Goal: Task Accomplishment & Management: Manage account settings

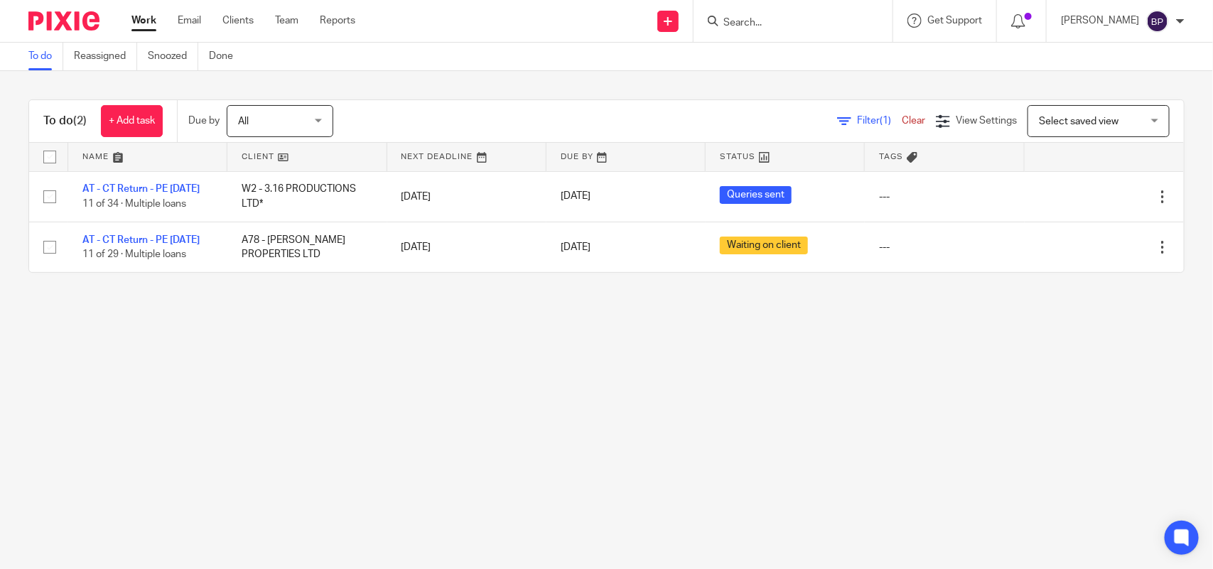
click at [32, 58] on link "To do" at bounding box center [45, 57] width 35 height 28
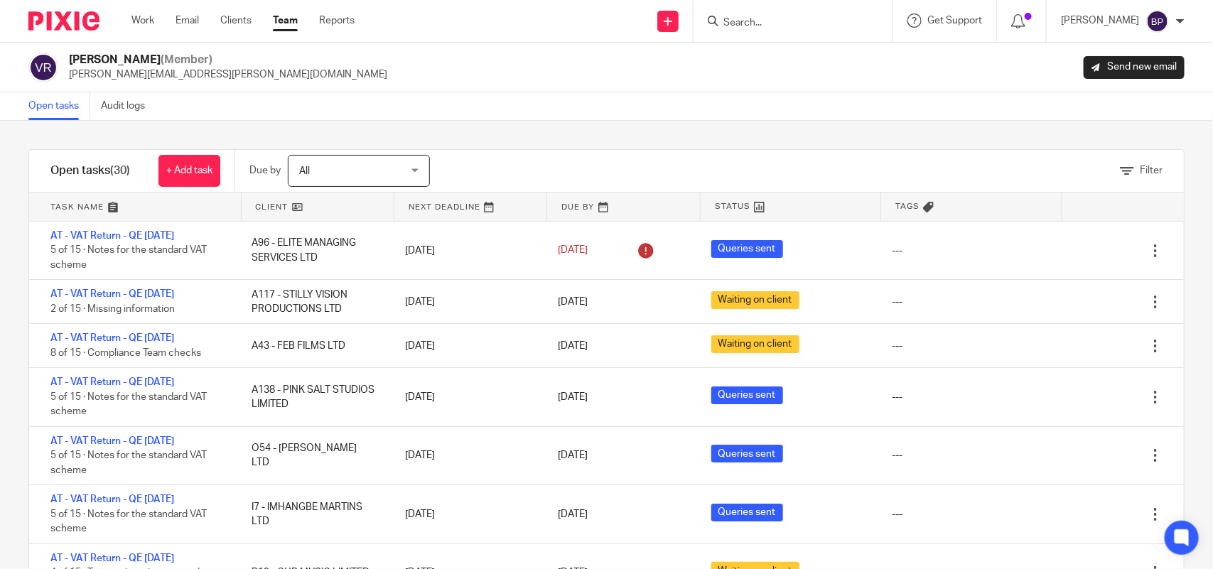
click at [68, 91] on div "[PERSON_NAME] (Member) [PERSON_NAME][EMAIL_ADDRESS][PERSON_NAME][DOMAIN_NAME] S…" at bounding box center [606, 68] width 1213 height 50
click at [52, 114] on link "Open tasks" at bounding box center [59, 106] width 62 height 28
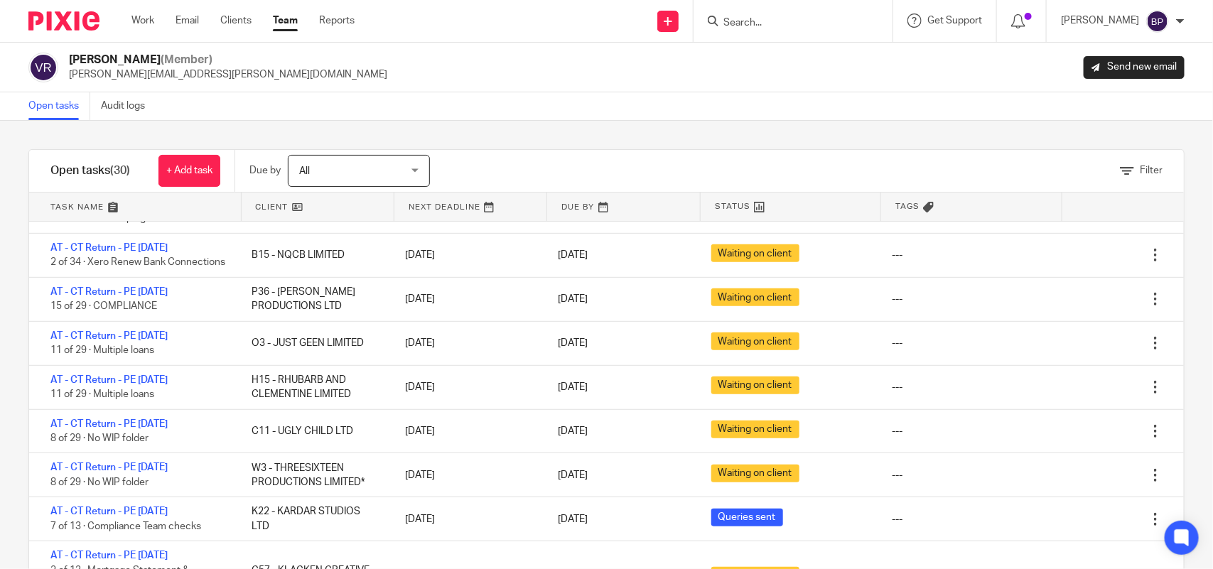
scroll to position [444, 0]
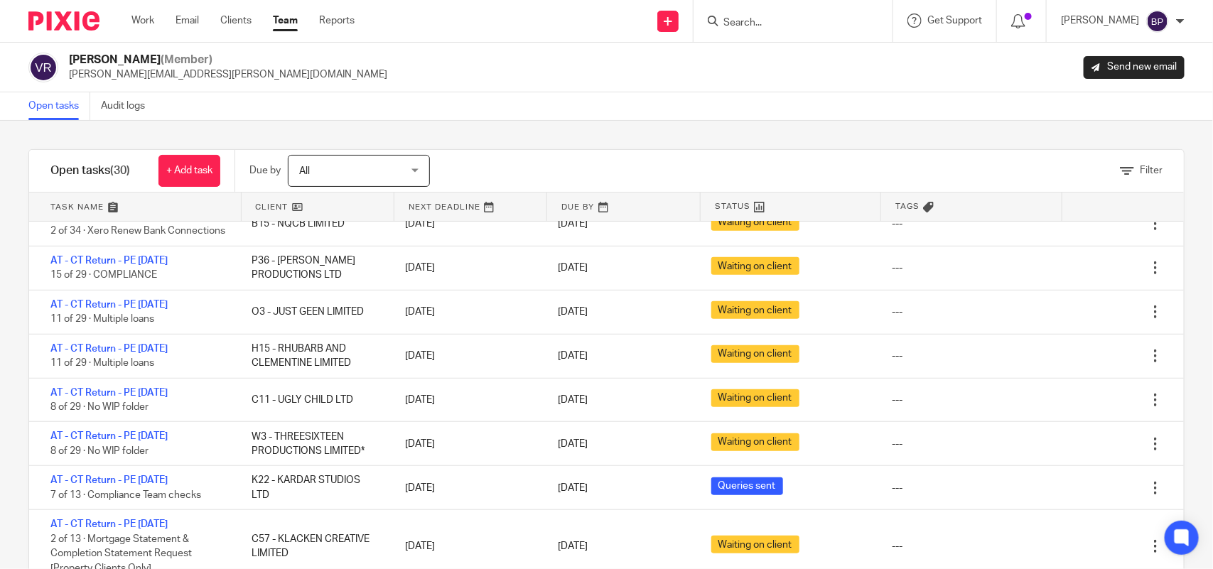
click at [564, 103] on div "Open tasks Audit logs" at bounding box center [606, 106] width 1213 height 28
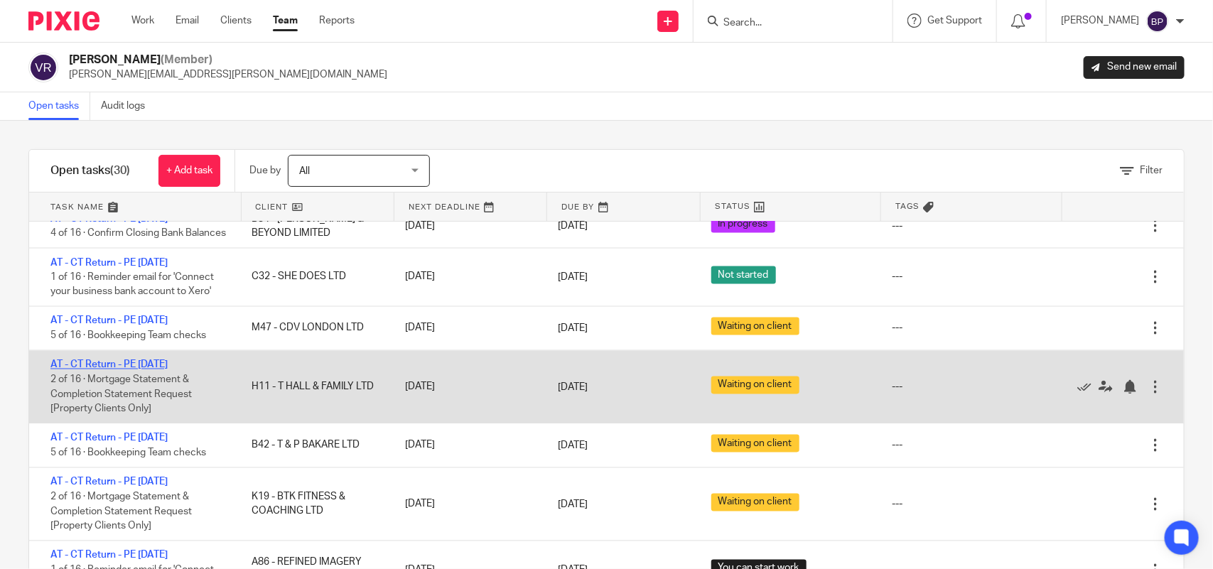
click at [165, 370] on link "AT - CT Return - PE 31-08-2025" at bounding box center [108, 365] width 117 height 10
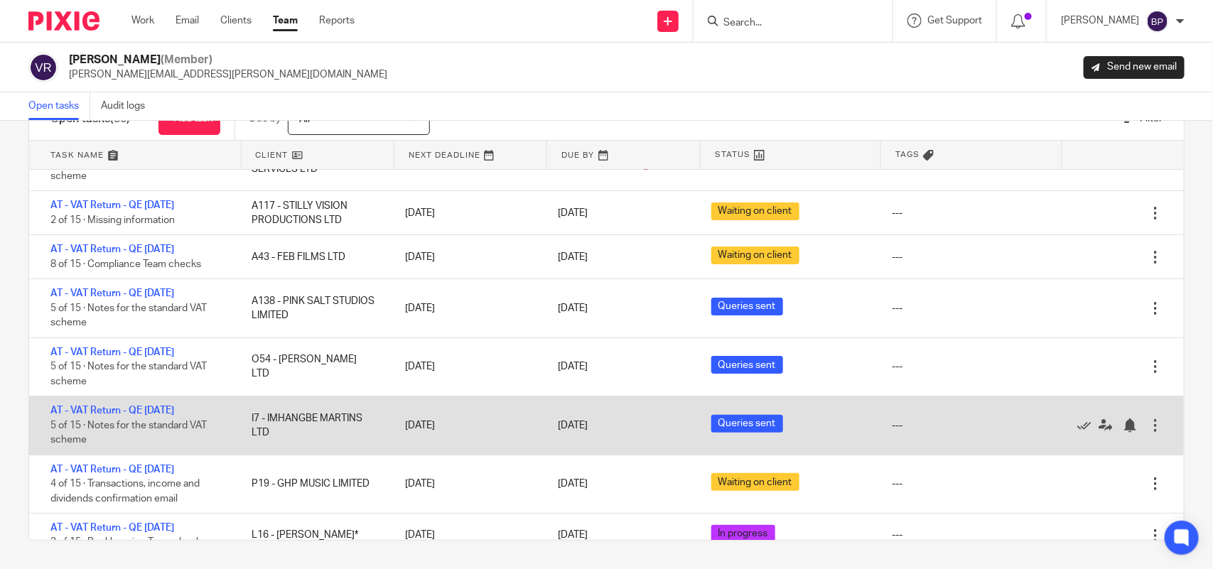
scroll to position [0, 0]
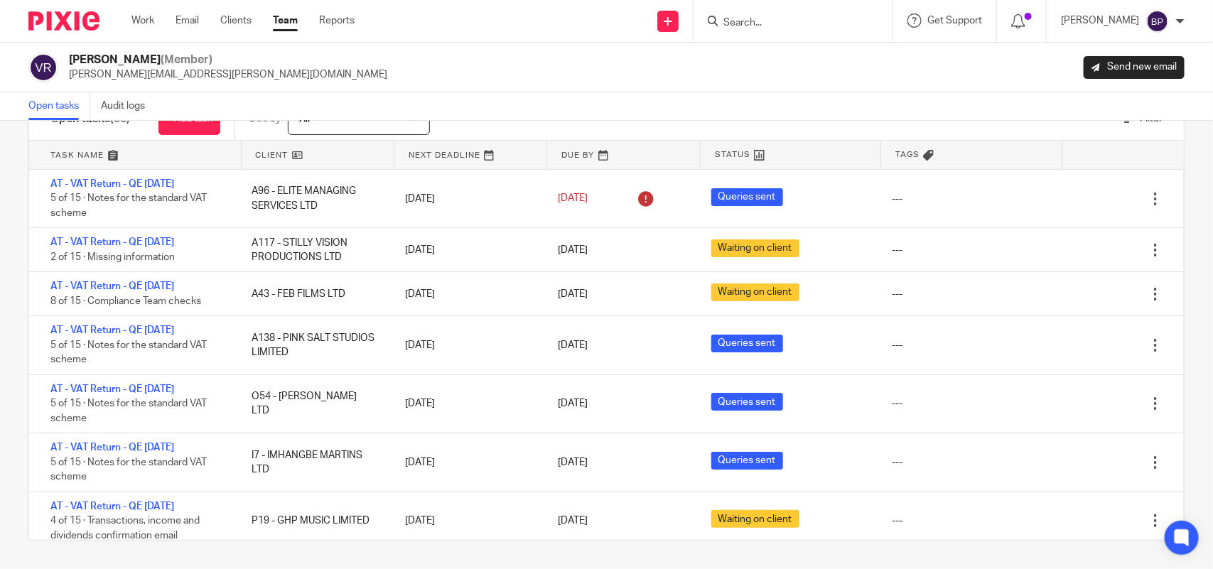
click at [805, 83] on div "Vipul Rawal (Member) vipul.rawal@confiancebizsol.com Send new email" at bounding box center [606, 68] width 1213 height 50
drag, startPoint x: 567, startPoint y: 90, endPoint x: 645, endPoint y: 96, distance: 79.1
click at [567, 90] on div "Vipul Rawal (Member) vipul.rawal@confiancebizsol.com Send new email" at bounding box center [606, 68] width 1213 height 50
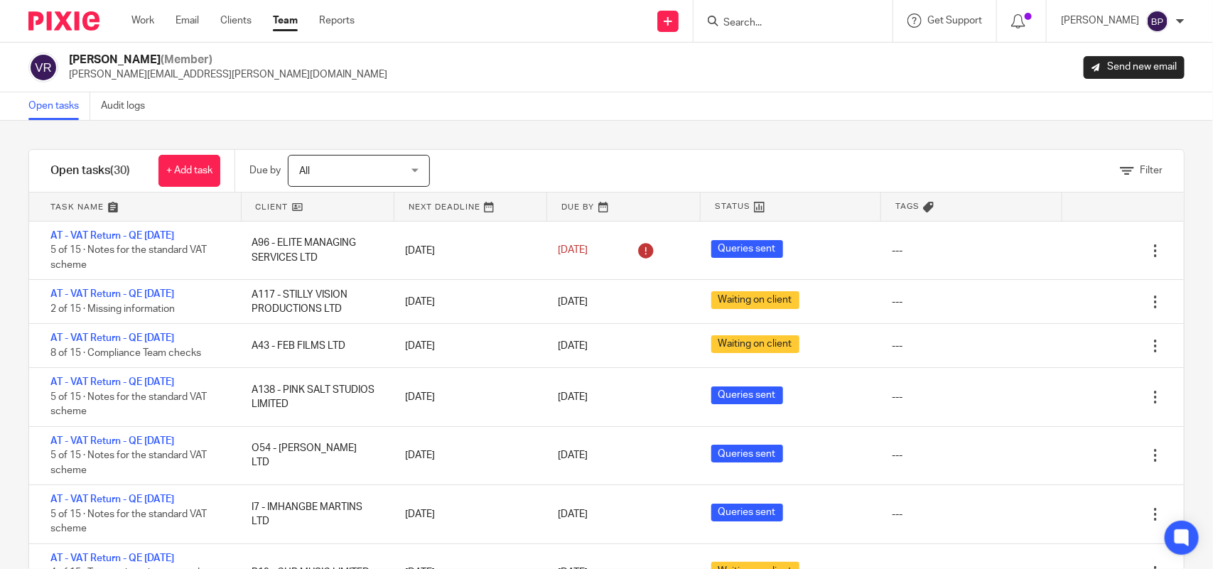
click at [26, 102] on div "Open tasks Audit logs" at bounding box center [90, 106] width 181 height 28
click at [50, 105] on link "Open tasks" at bounding box center [59, 106] width 62 height 28
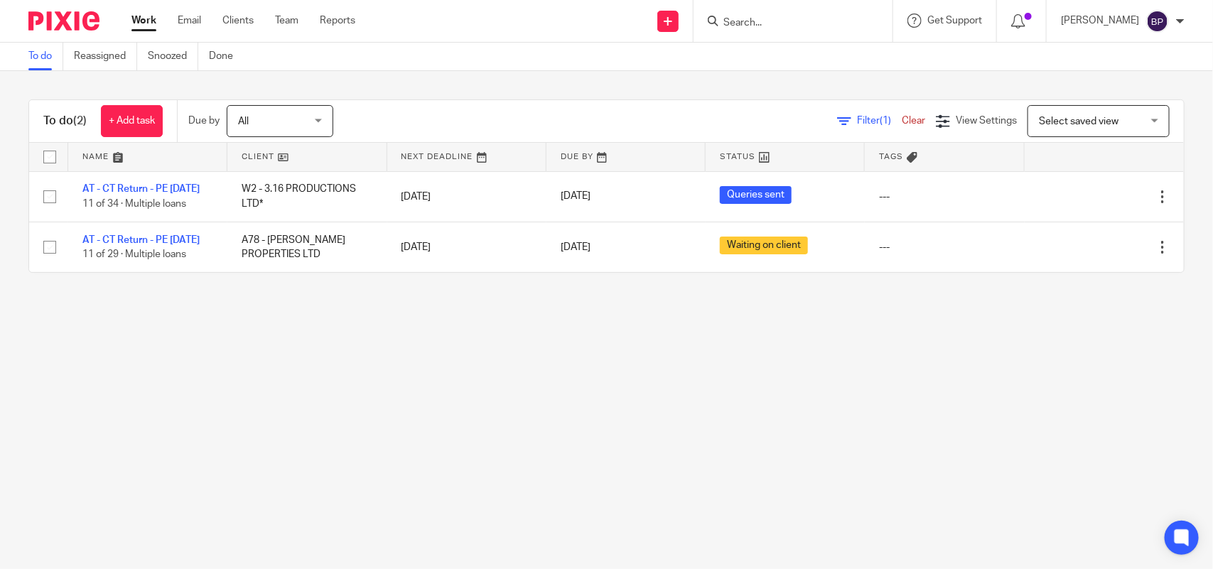
click at [137, 395] on main "To do Reassigned Snoozed Done To do (2) + Add task Due by All All Today Tomorro…" at bounding box center [606, 284] width 1213 height 569
click at [722, 336] on main "To do Reassigned Snoozed Done To do (2) + Add task Due by All All Today Tomorro…" at bounding box center [606, 284] width 1213 height 569
click at [637, 387] on main "To do Reassigned Snoozed Done To do (2) + Add task Due by All All Today Tomorro…" at bounding box center [606, 284] width 1213 height 569
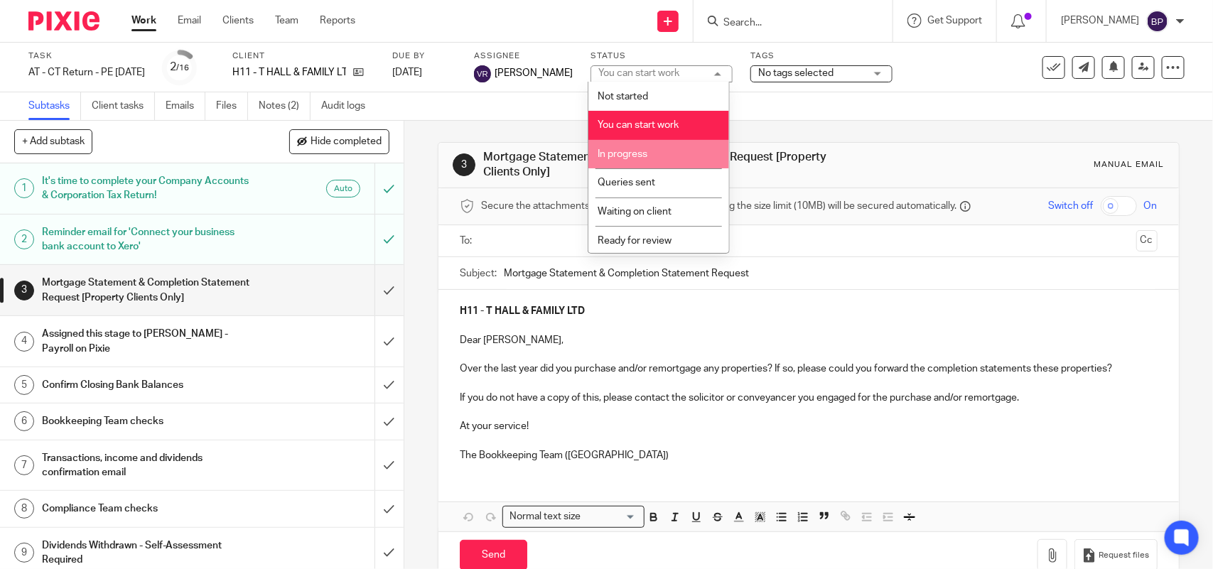
click at [663, 146] on li "In progress" at bounding box center [659, 154] width 141 height 29
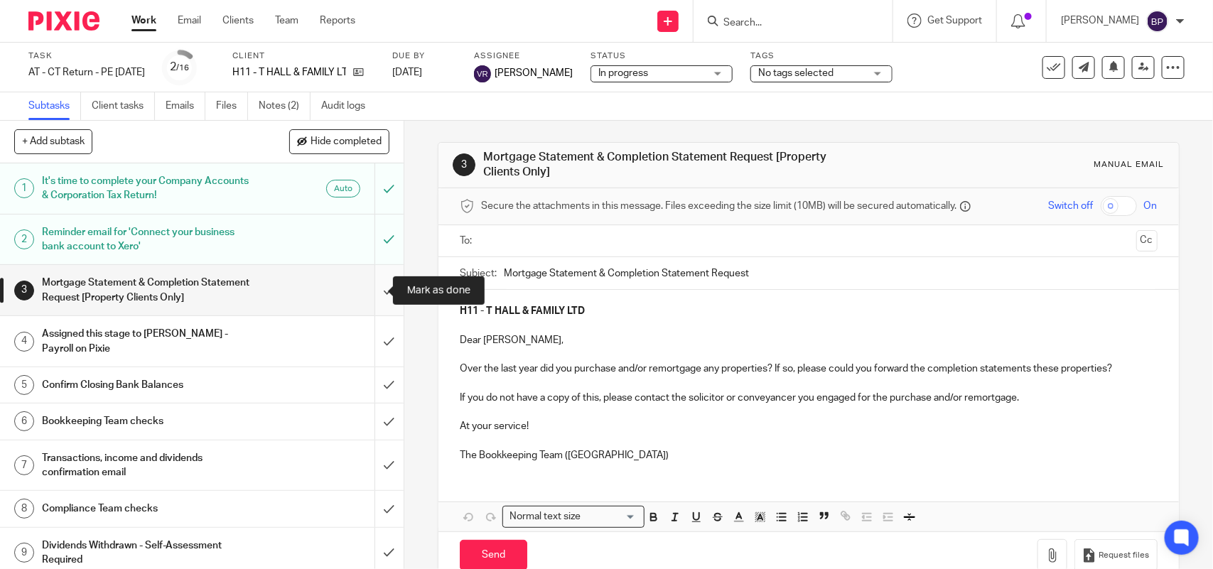
click at [370, 281] on input "submit" at bounding box center [202, 290] width 404 height 50
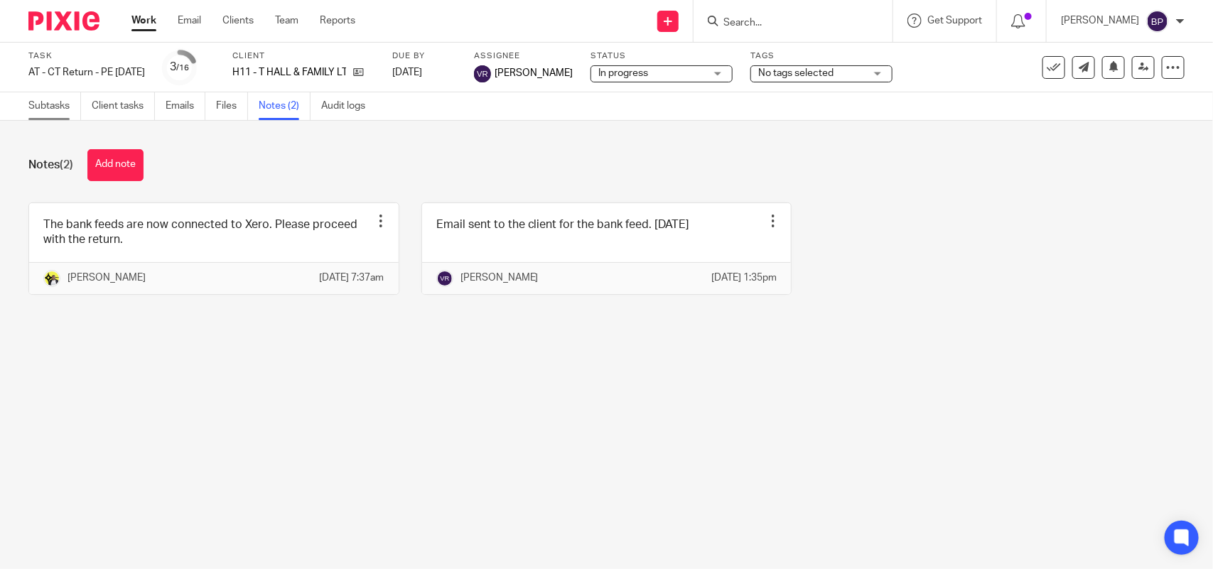
click at [47, 101] on link "Subtasks" at bounding box center [54, 106] width 53 height 28
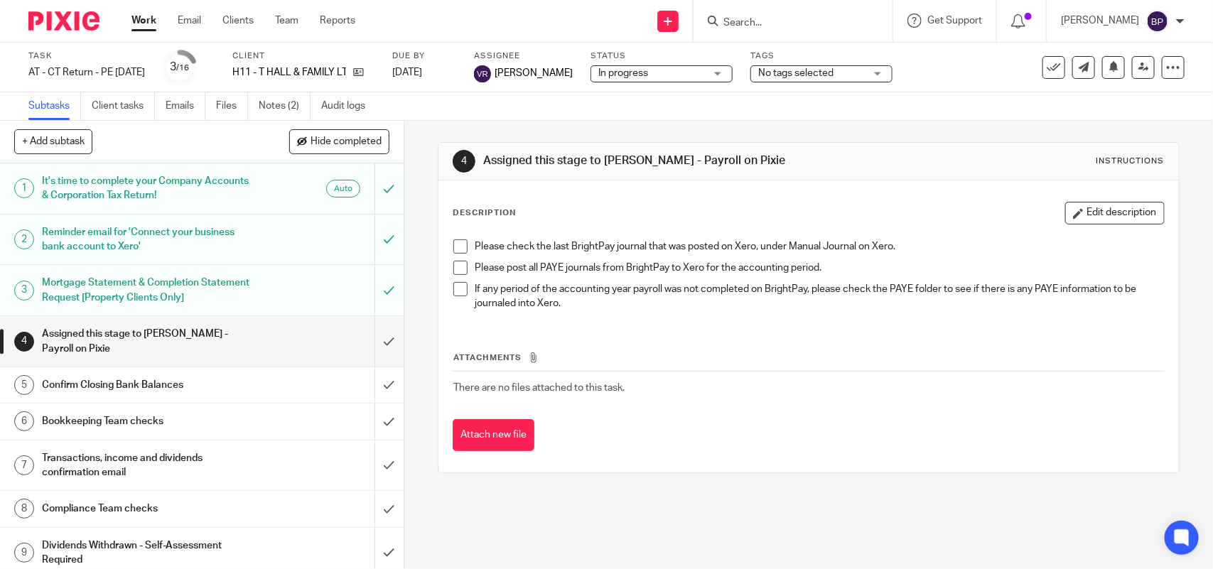
click at [798, 68] on span "No tags selected" at bounding box center [795, 73] width 75 height 10
click at [786, 94] on span "HIGH IMPORTANCE" at bounding box center [817, 97] width 88 height 10
click at [815, 86] on li "HIGH IMPORTANCE" at bounding box center [819, 96] width 141 height 29
checkbox input "false"
click at [684, 102] on div "Subtasks Client tasks Emails Files Notes (2) Audit logs" at bounding box center [606, 106] width 1213 height 28
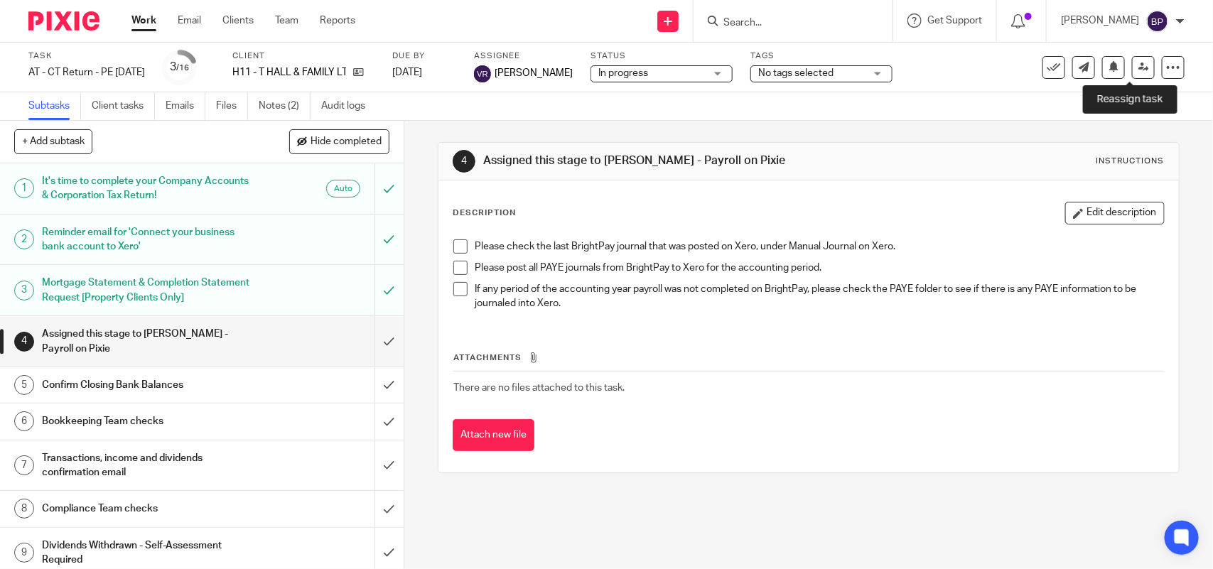
drag, startPoint x: 1130, startPoint y: 76, endPoint x: 911, endPoint y: 154, distance: 232.9
click at [1132, 75] on link at bounding box center [1143, 67] width 23 height 23
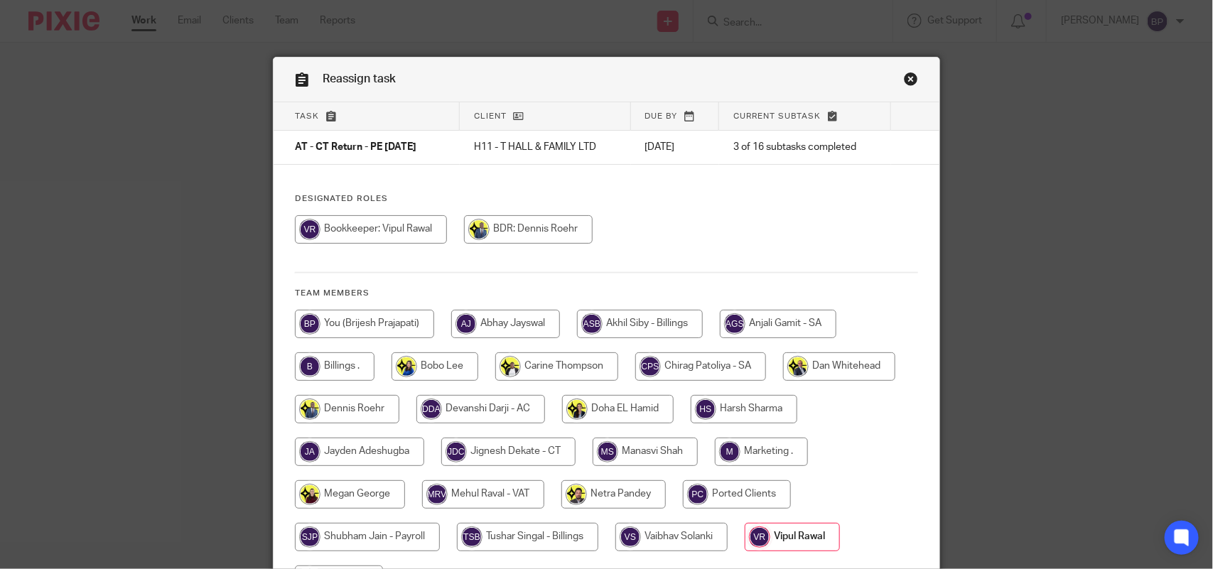
scroll to position [157, 0]
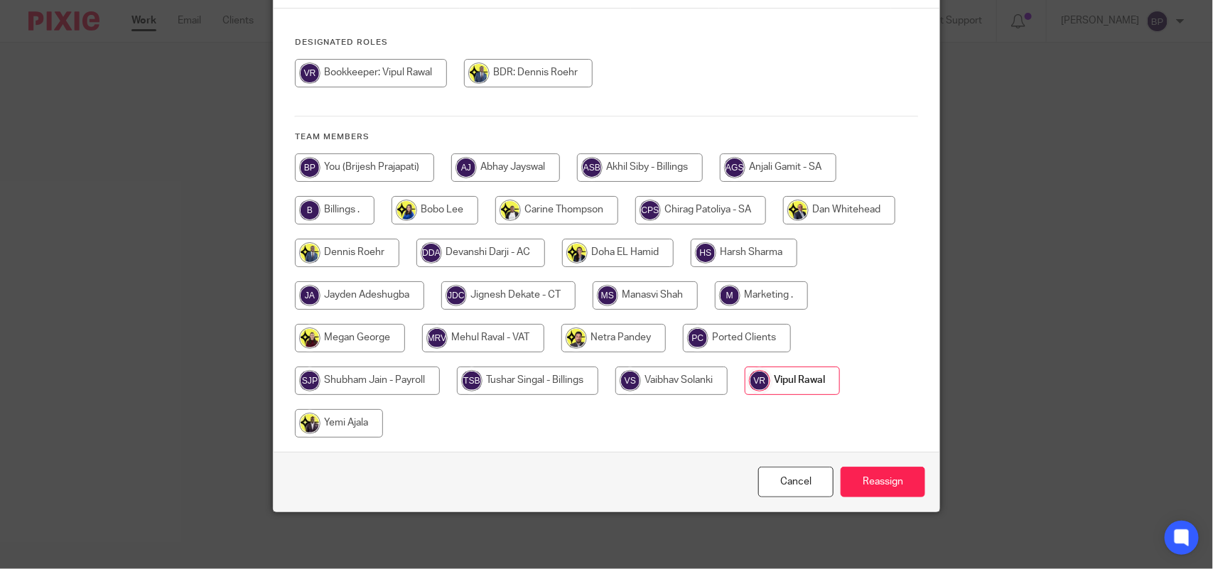
click at [350, 381] on input "radio" at bounding box center [367, 381] width 145 height 28
radio input "true"
click at [880, 482] on input "Reassign" at bounding box center [883, 482] width 85 height 31
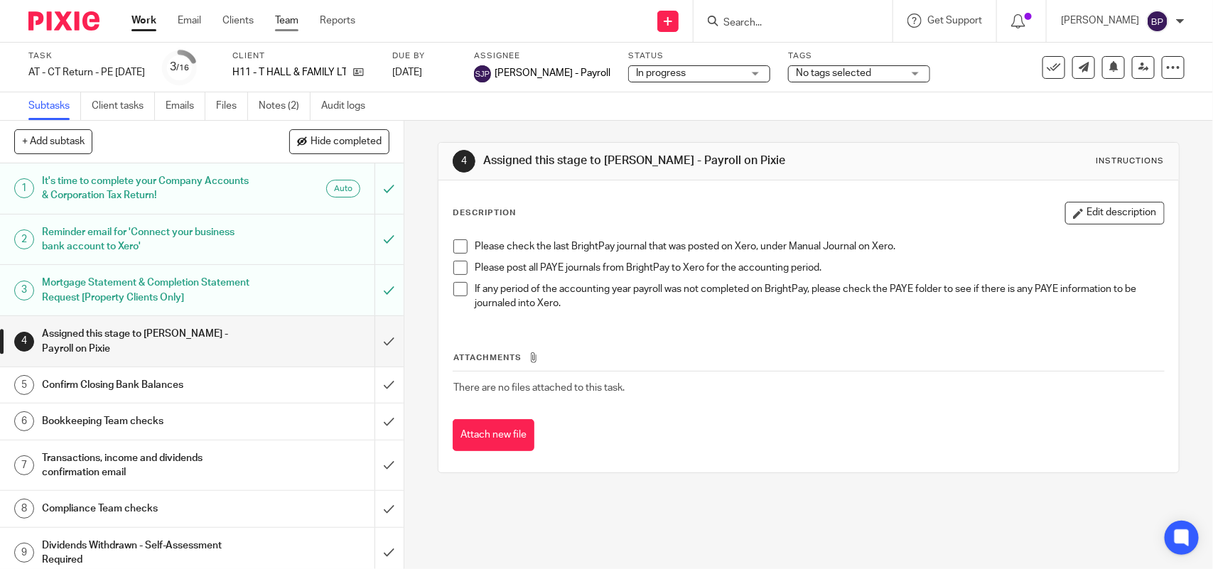
click at [286, 16] on link "Team" at bounding box center [286, 21] width 23 height 14
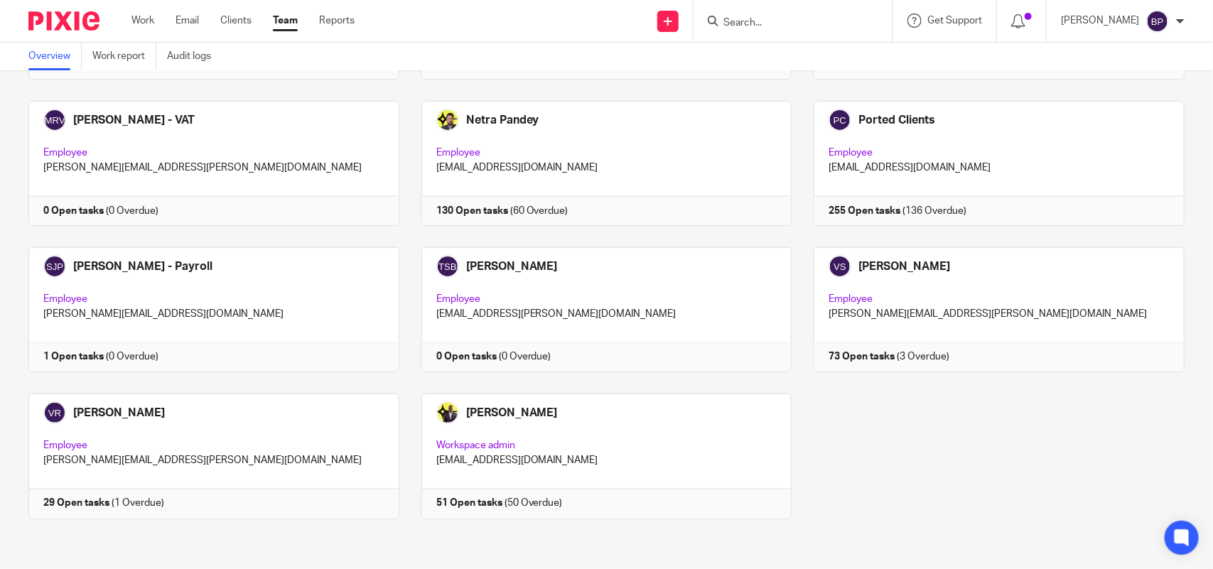
scroll to position [935, 0]
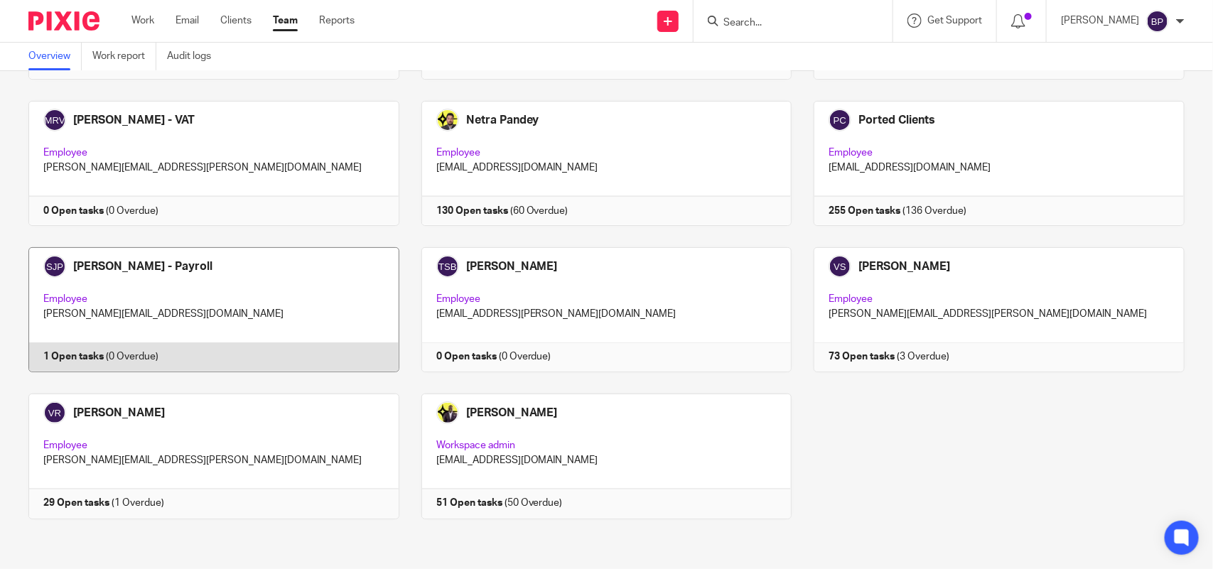
click at [350, 304] on link at bounding box center [202, 309] width 393 height 125
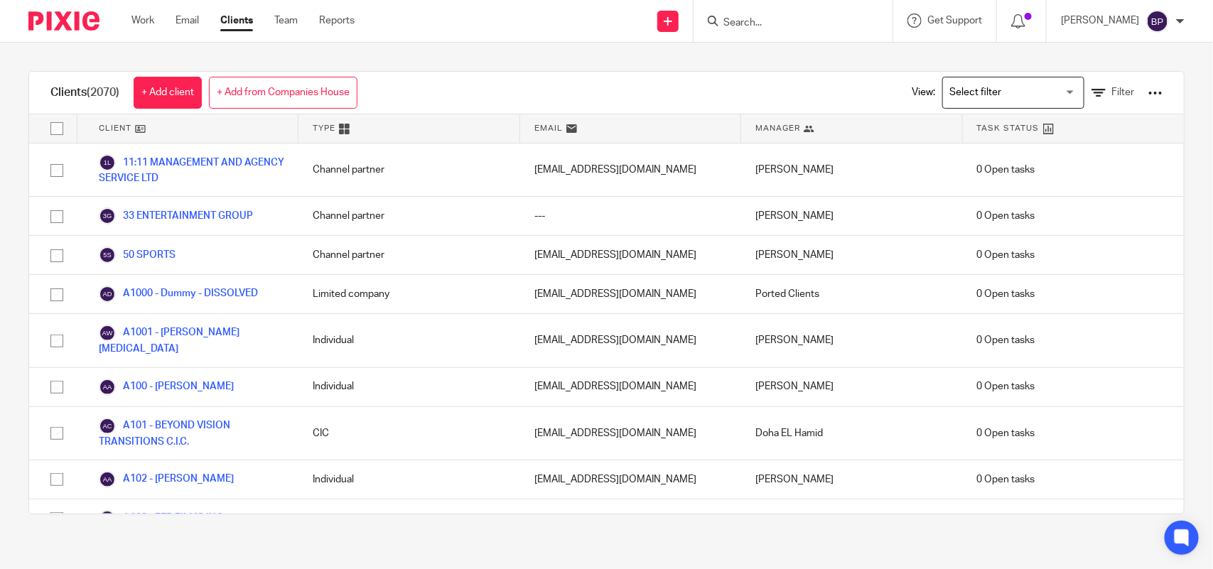
click at [793, 19] on input "Search" at bounding box center [786, 23] width 128 height 13
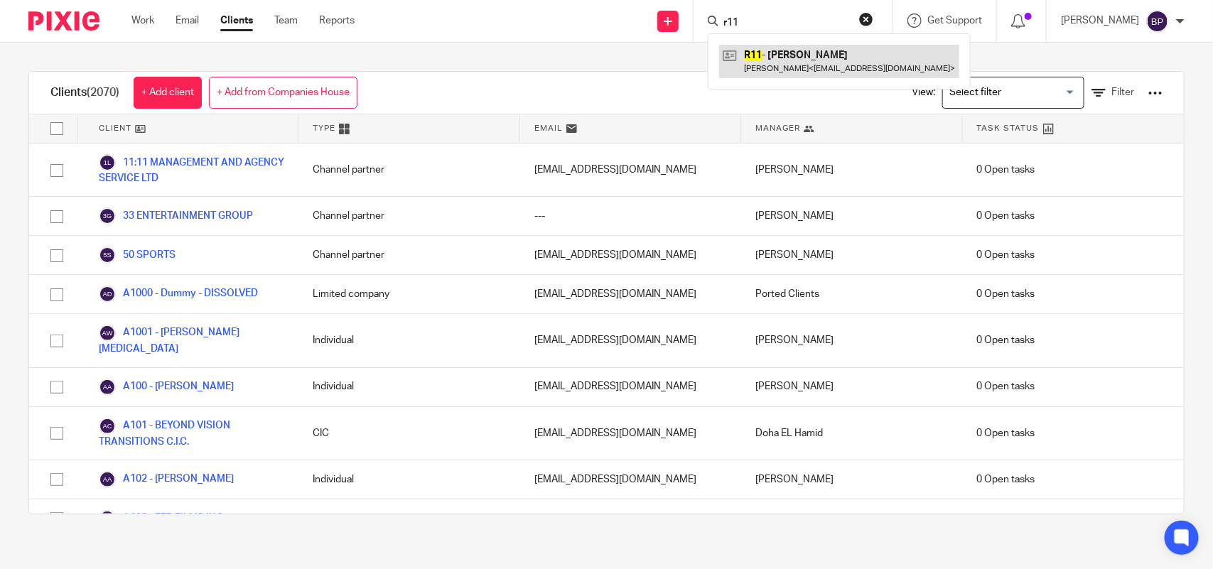
type input "r11"
click at [791, 68] on link at bounding box center [839, 61] width 240 height 33
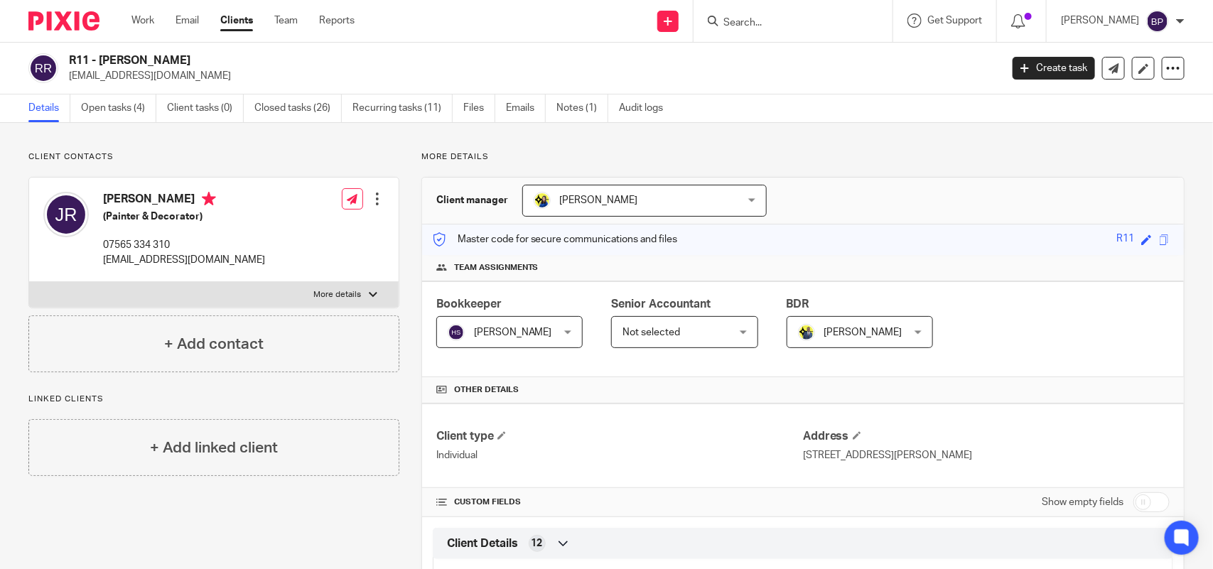
click at [233, 26] on link "Clients" at bounding box center [236, 21] width 33 height 14
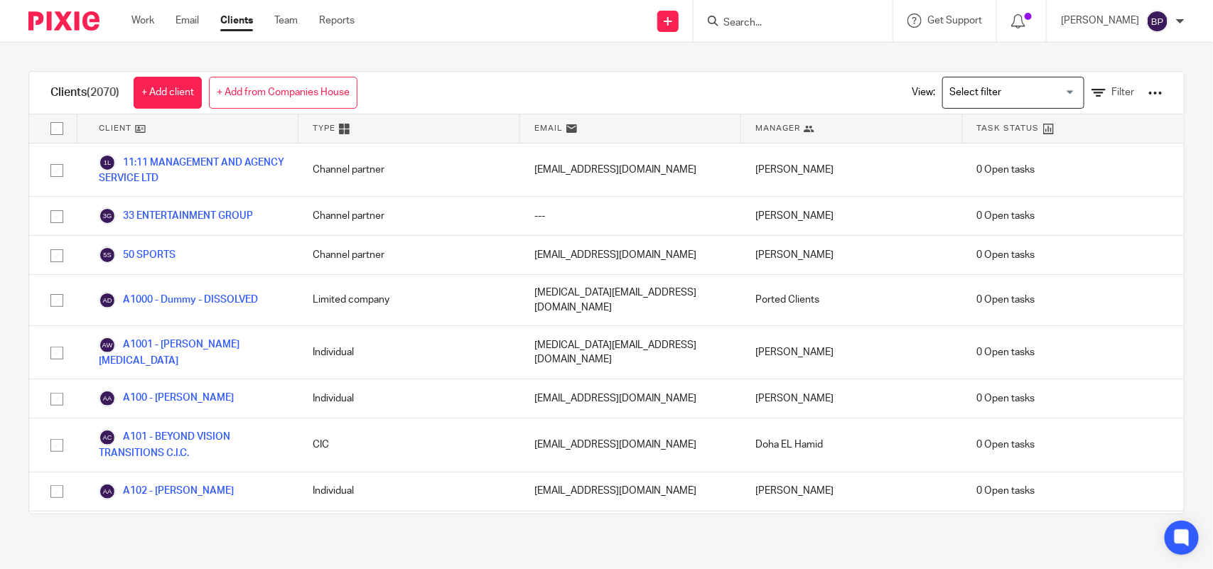
click at [790, 19] on input "Search" at bounding box center [786, 23] width 128 height 13
paste input "T HALL & FAMILY LTD"
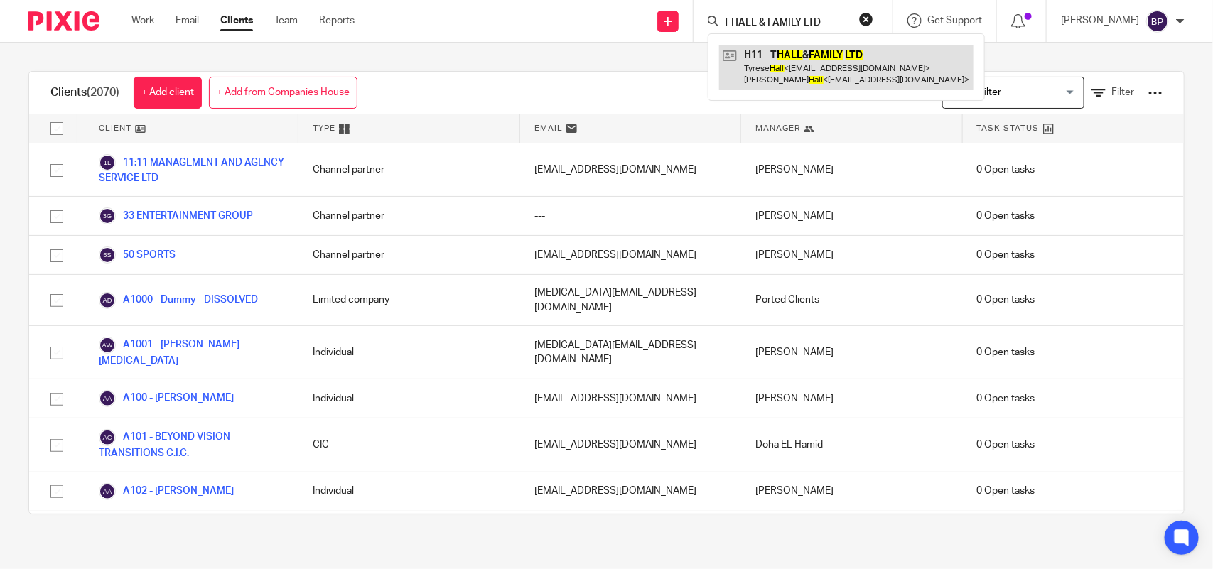
type input "T HALL & FAMILY LTD"
click at [801, 50] on link at bounding box center [846, 67] width 254 height 44
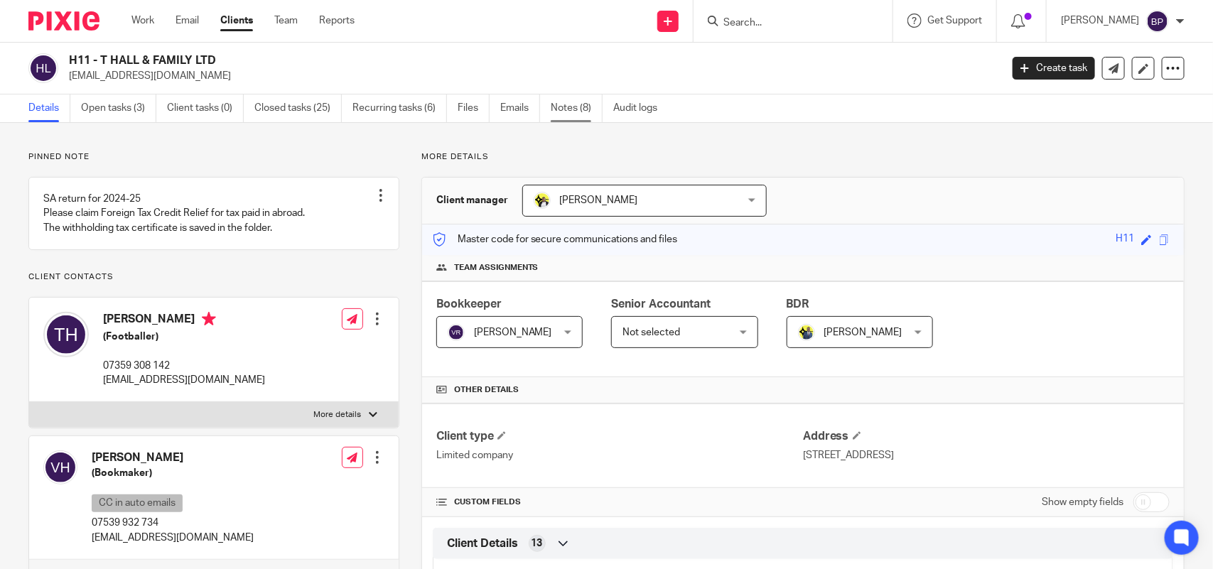
click at [585, 107] on link "Notes (8)" at bounding box center [577, 109] width 52 height 28
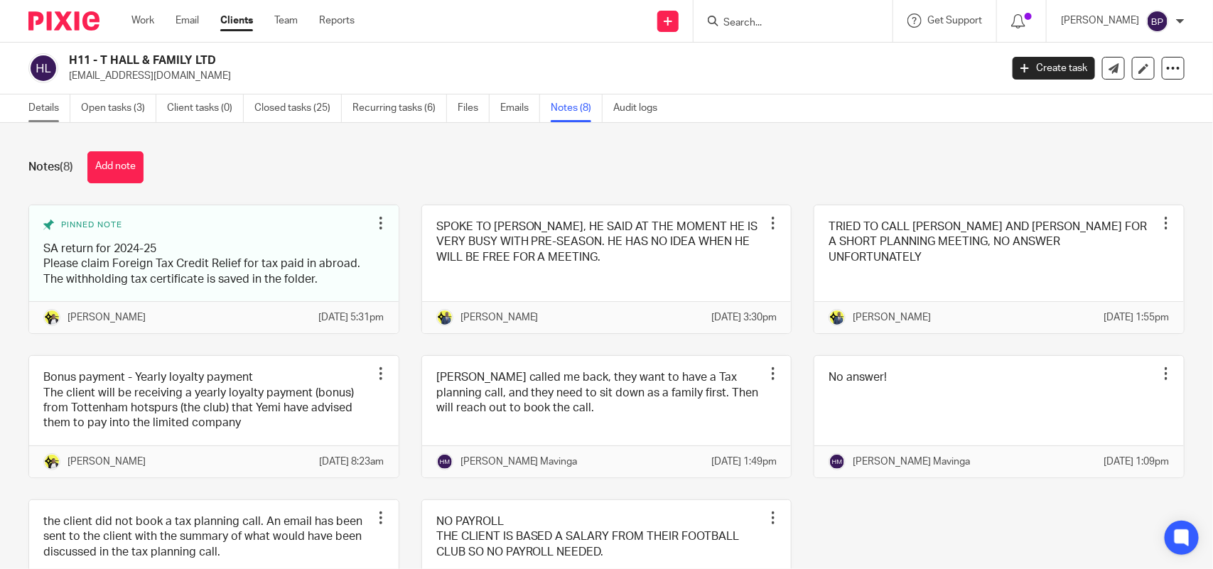
click at [48, 104] on link "Details" at bounding box center [49, 109] width 42 height 28
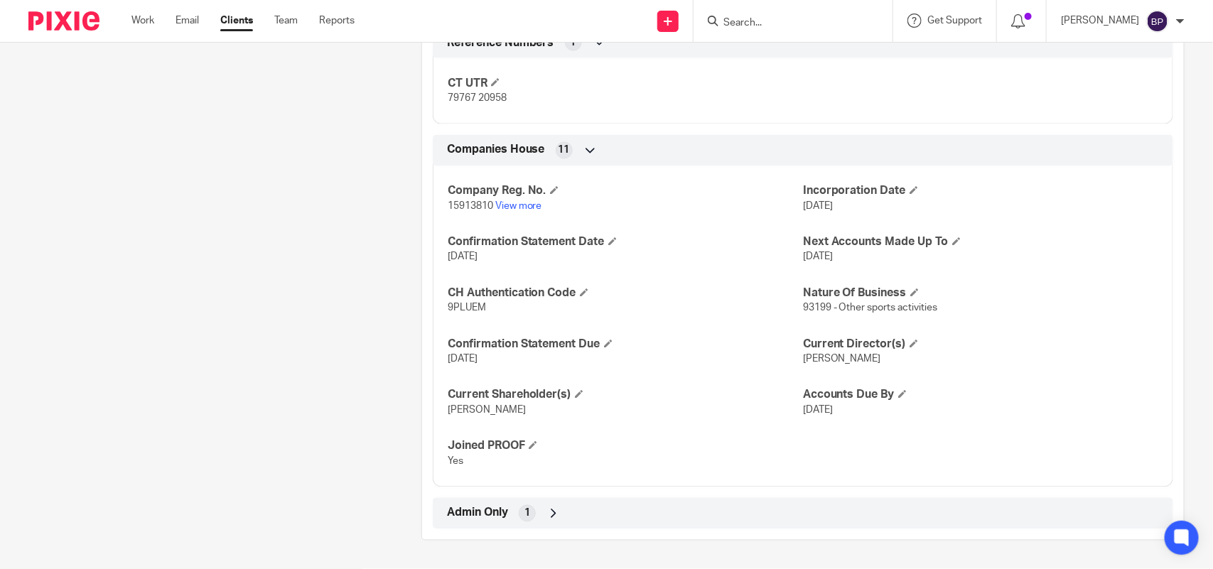
scroll to position [1127, 0]
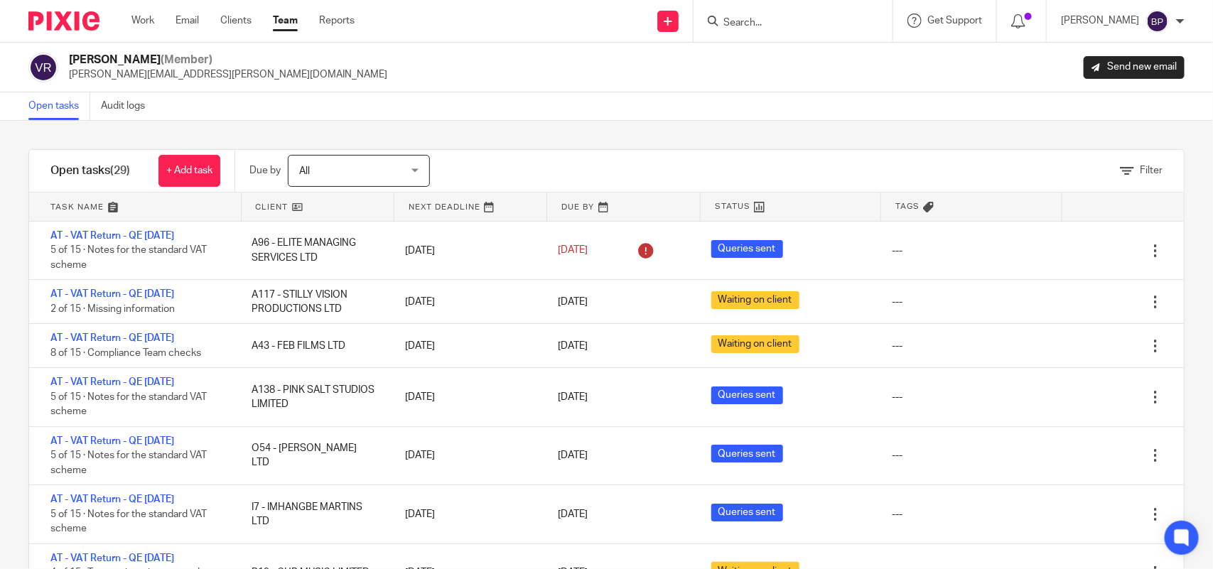
click at [740, 104] on div "Open tasks Audit logs" at bounding box center [606, 106] width 1213 height 28
drag, startPoint x: 39, startPoint y: 104, endPoint x: 53, endPoint y: 107, distance: 14.5
click at [40, 104] on link "Open tasks" at bounding box center [59, 106] width 62 height 28
click at [64, 108] on link "Open tasks" at bounding box center [59, 106] width 62 height 28
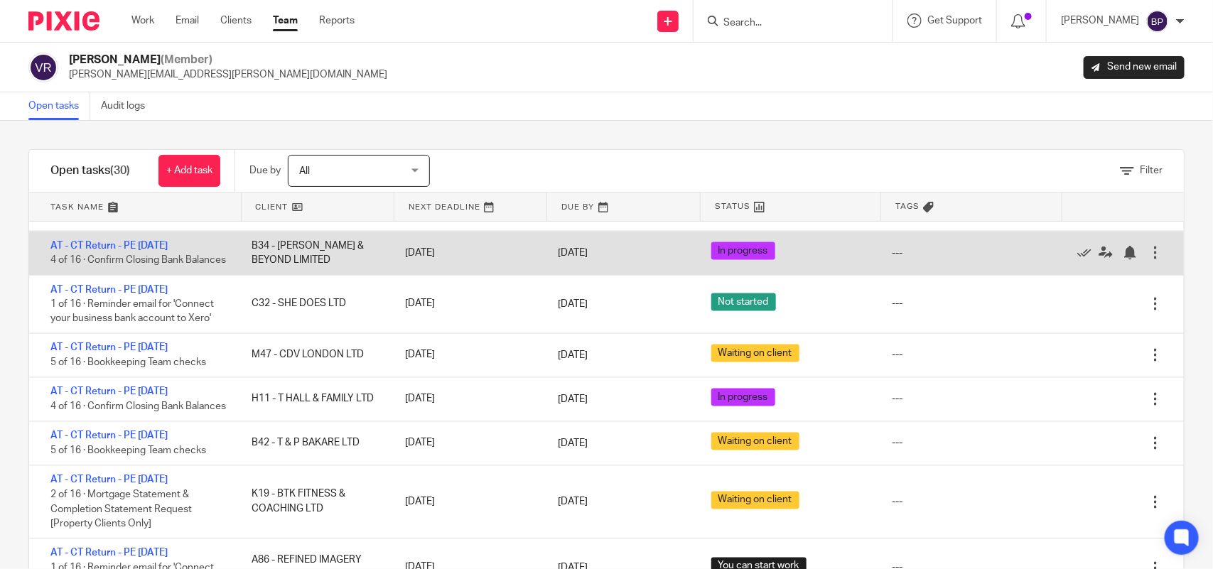
scroll to position [1155, 0]
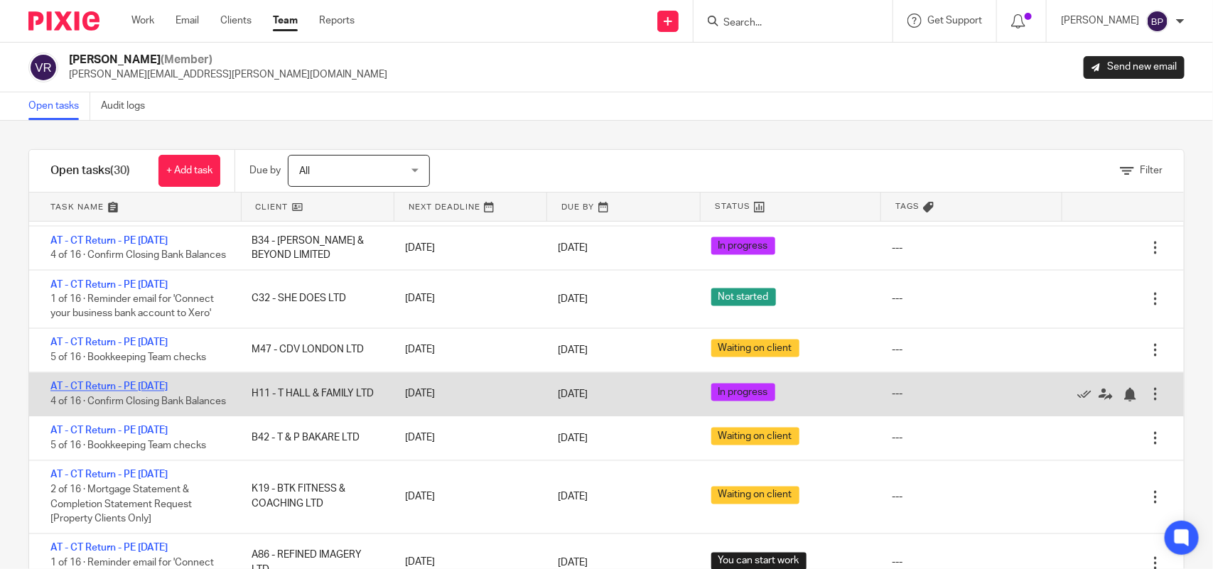
click at [168, 392] on link "AT - CT Return - PE [DATE]" at bounding box center [108, 387] width 117 height 10
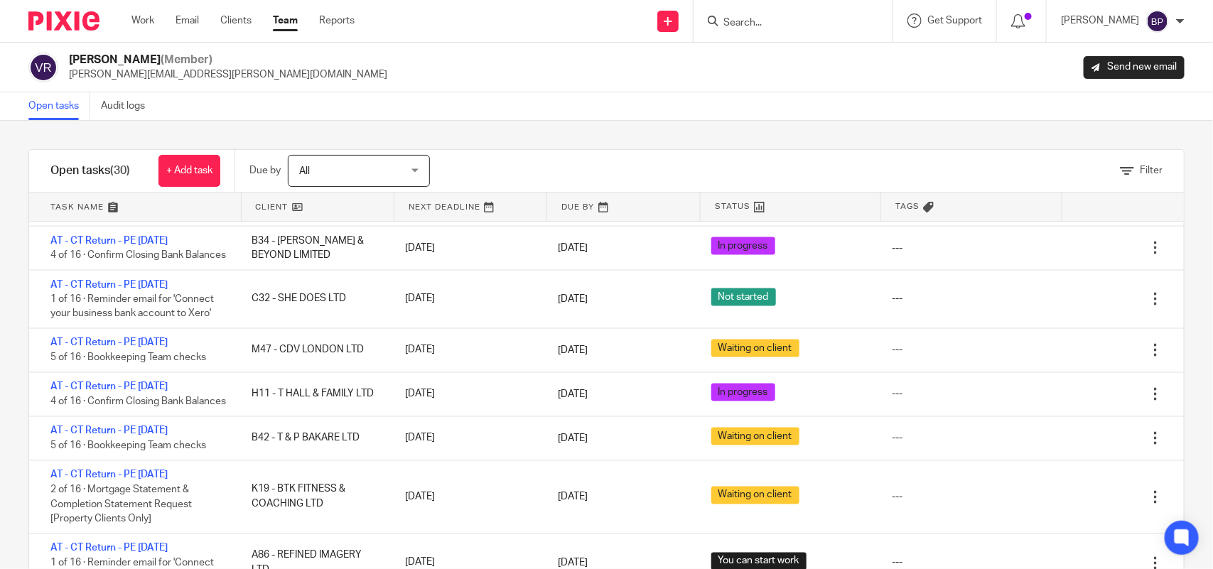
click at [654, 136] on div "Filter tasks Only show tasks matching all of these conditions 1 Client name Is …" at bounding box center [606, 345] width 1213 height 449
drag, startPoint x: 59, startPoint y: 105, endPoint x: 77, endPoint y: 105, distance: 17.8
click at [59, 105] on link "Open tasks" at bounding box center [59, 106] width 62 height 28
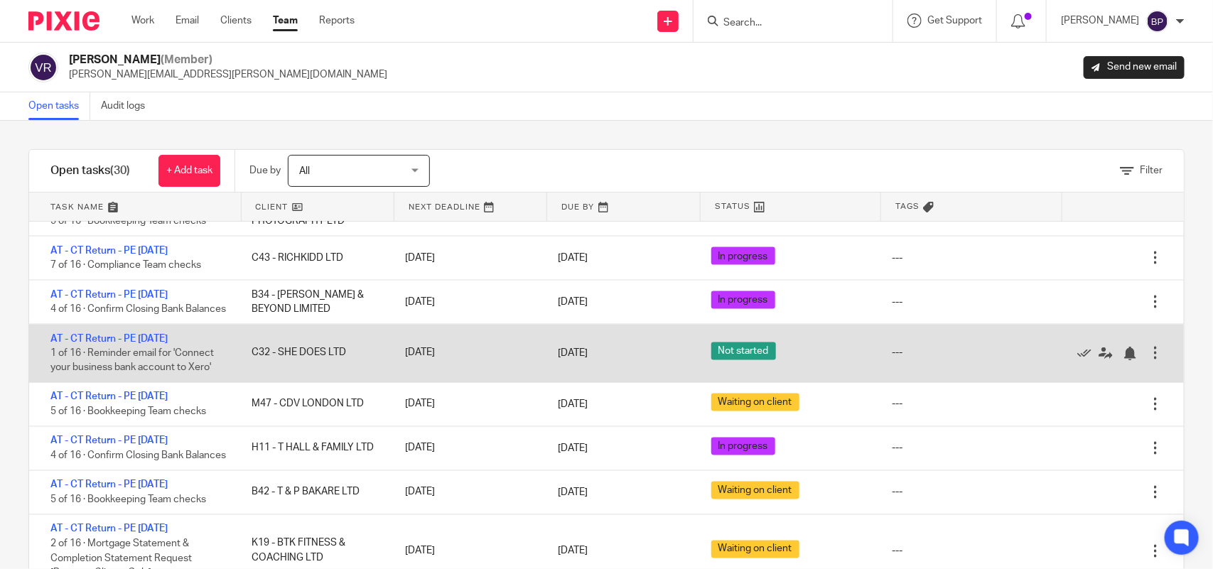
scroll to position [873, 0]
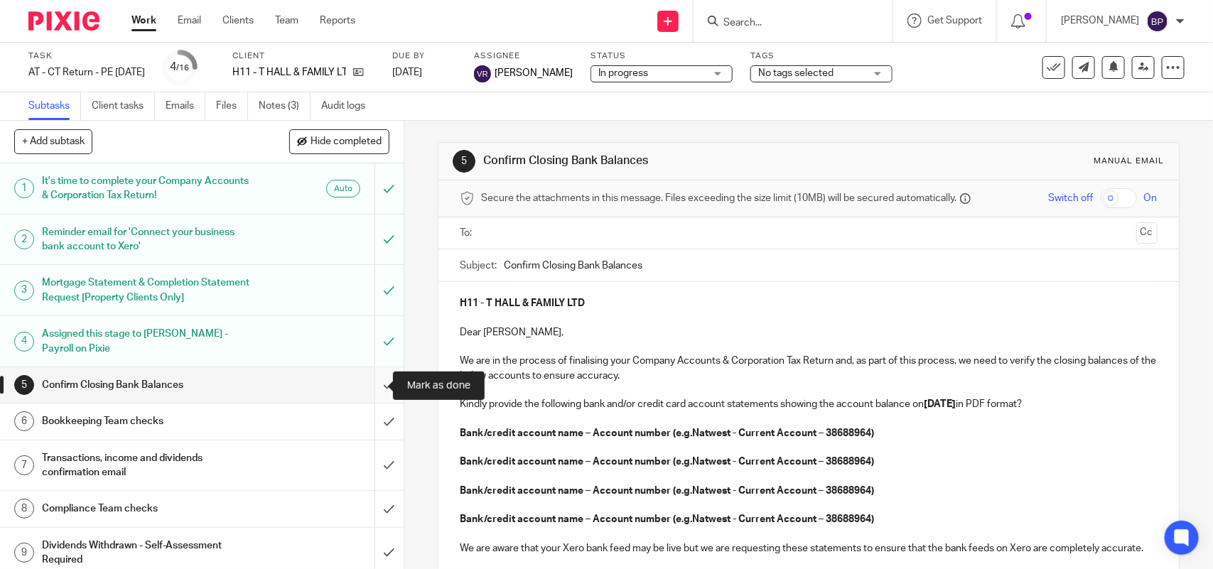
click at [371, 384] on input "submit" at bounding box center [202, 386] width 404 height 36
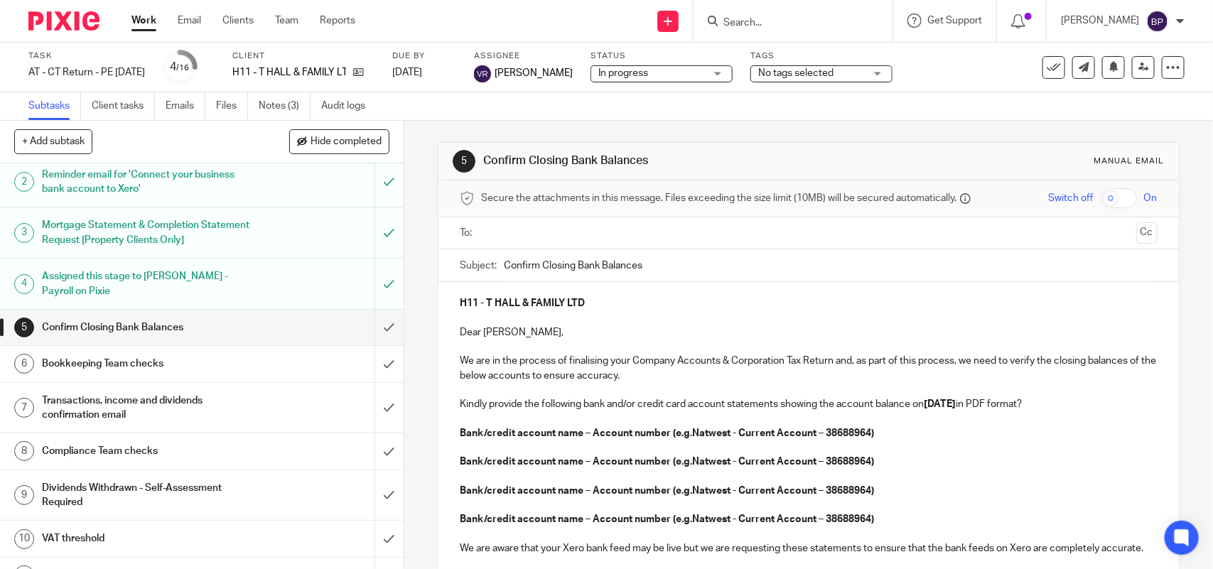
scroll to position [89, 0]
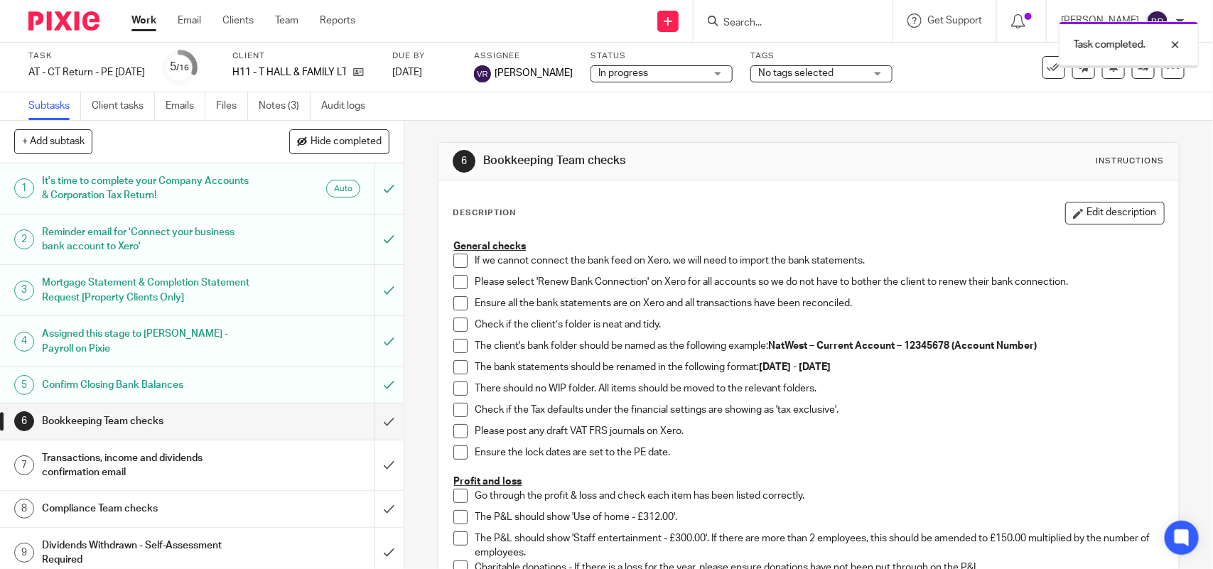
scroll to position [178, 0]
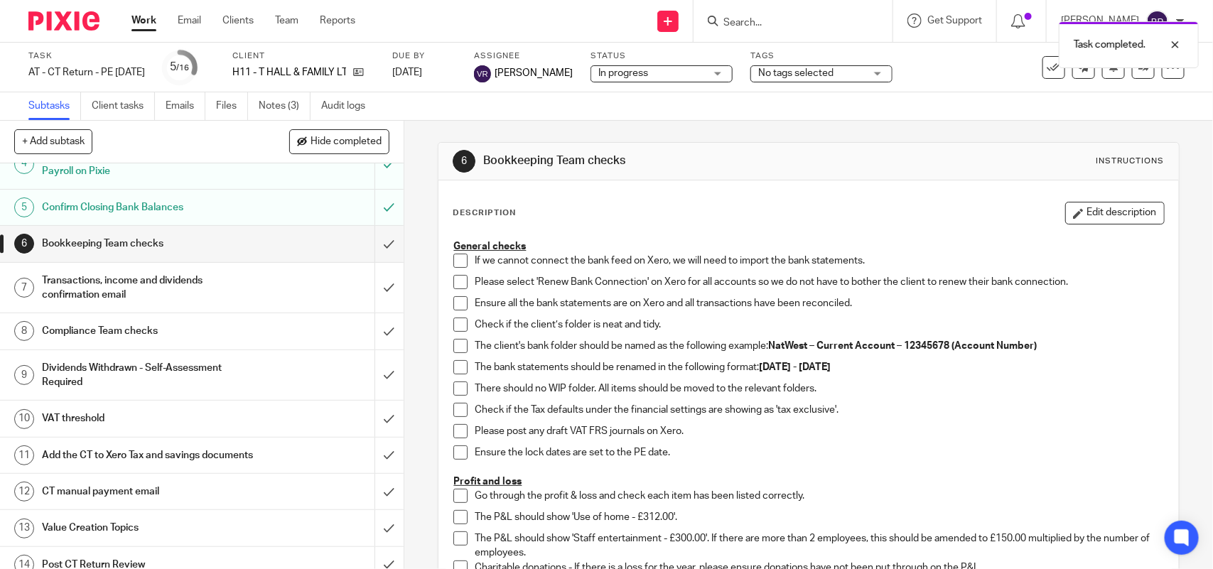
click at [454, 261] on span at bounding box center [461, 261] width 14 height 14
click at [454, 279] on span at bounding box center [461, 282] width 14 height 14
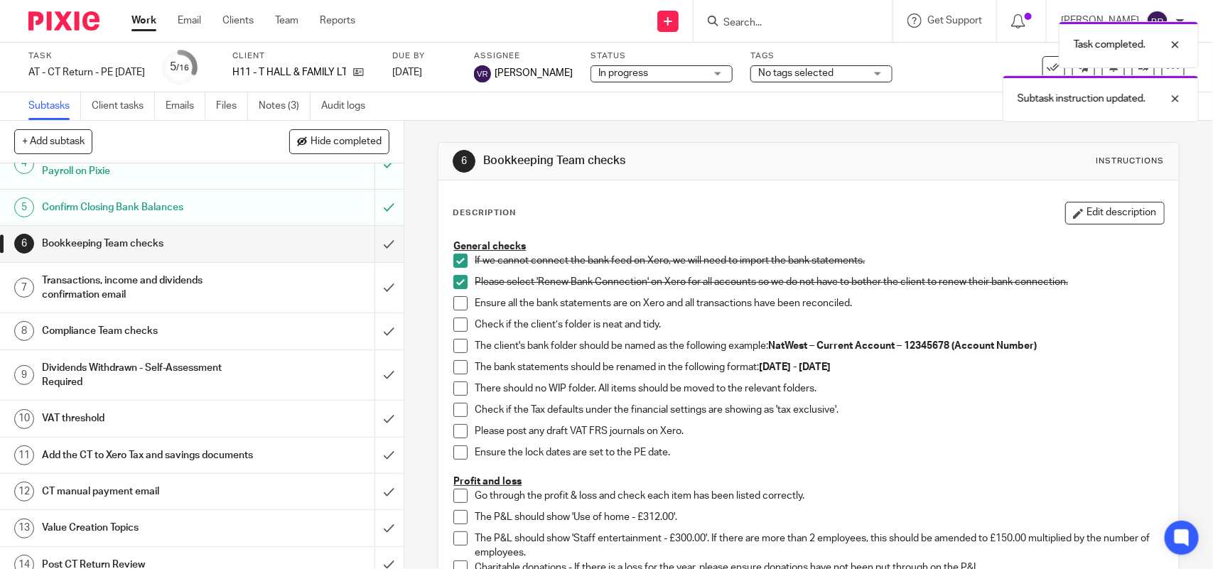
click at [456, 306] on span at bounding box center [461, 303] width 14 height 14
click at [456, 324] on span at bounding box center [461, 325] width 14 height 14
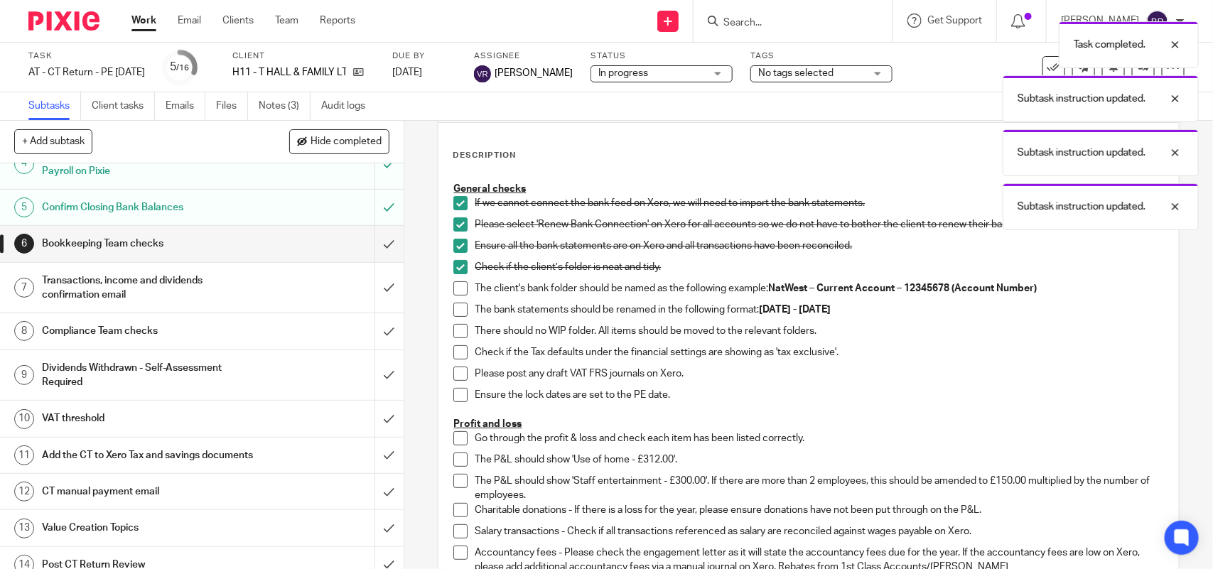
scroll to position [89, 0]
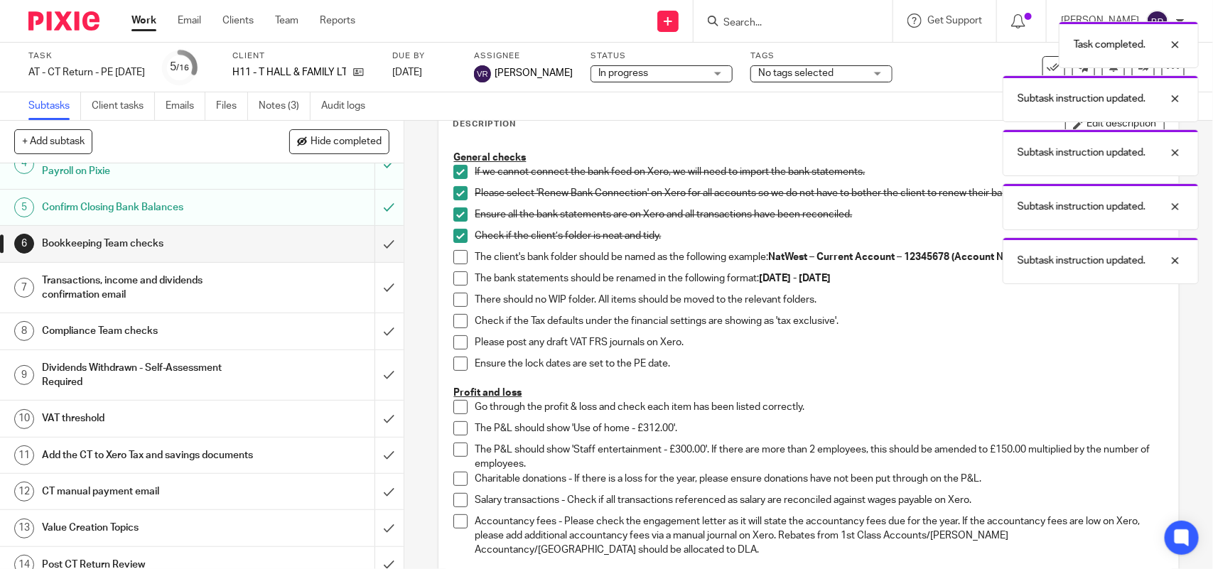
click at [456, 254] on span at bounding box center [461, 257] width 14 height 14
click at [454, 284] on span at bounding box center [461, 279] width 14 height 14
click at [455, 294] on span at bounding box center [461, 300] width 14 height 14
click at [454, 322] on span at bounding box center [461, 321] width 14 height 14
click at [454, 338] on span at bounding box center [461, 343] width 14 height 14
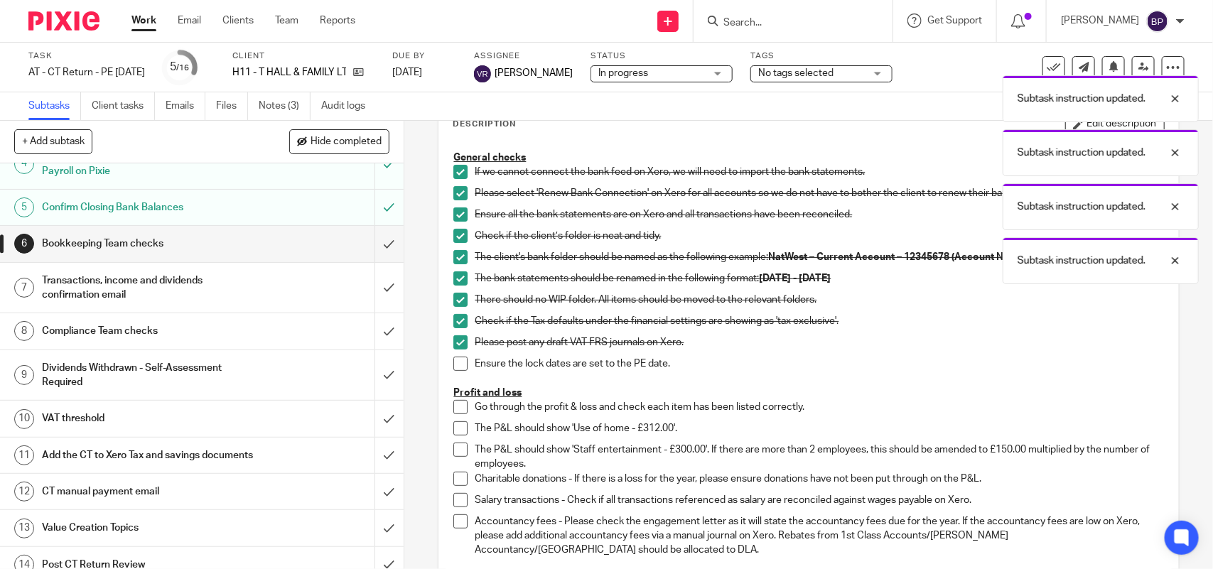
click at [456, 365] on span at bounding box center [461, 364] width 14 height 14
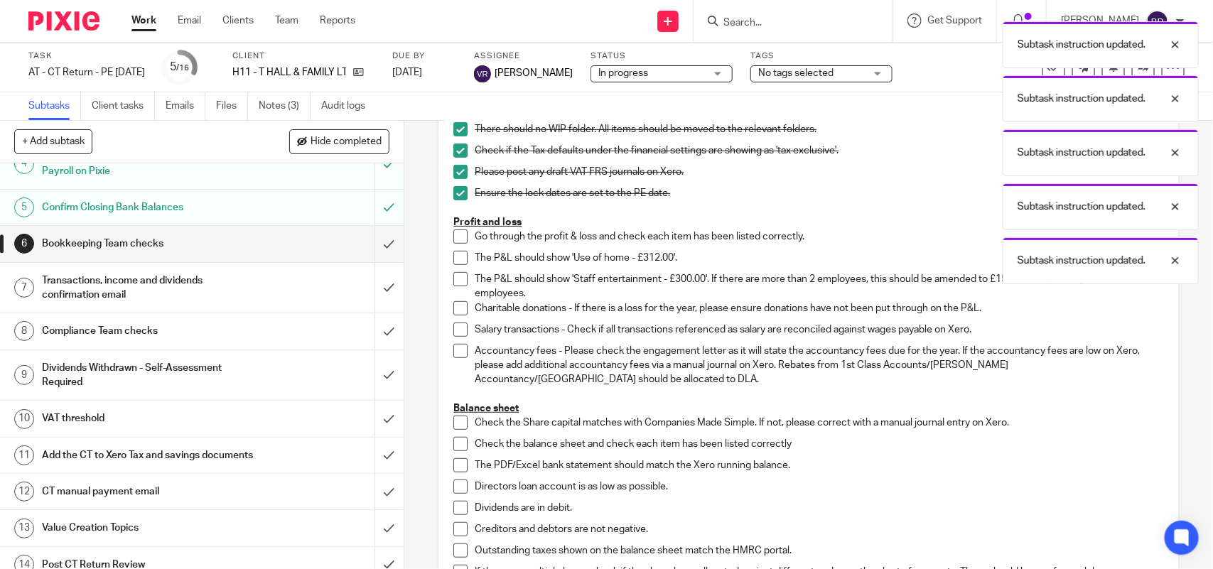
scroll to position [267, 0]
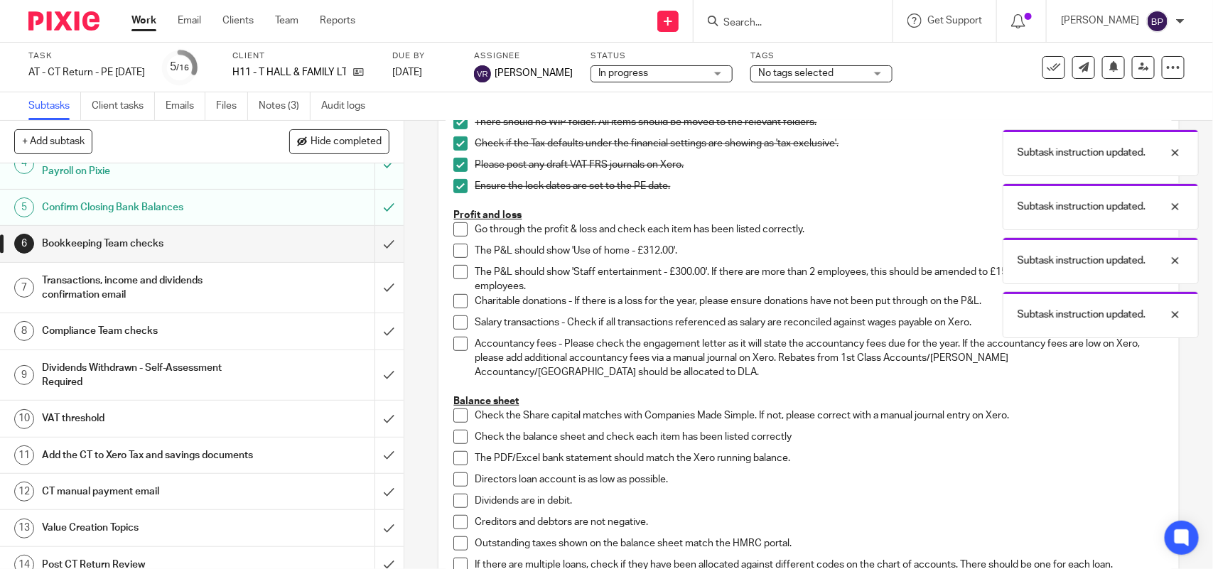
click at [457, 235] on span at bounding box center [461, 229] width 14 height 14
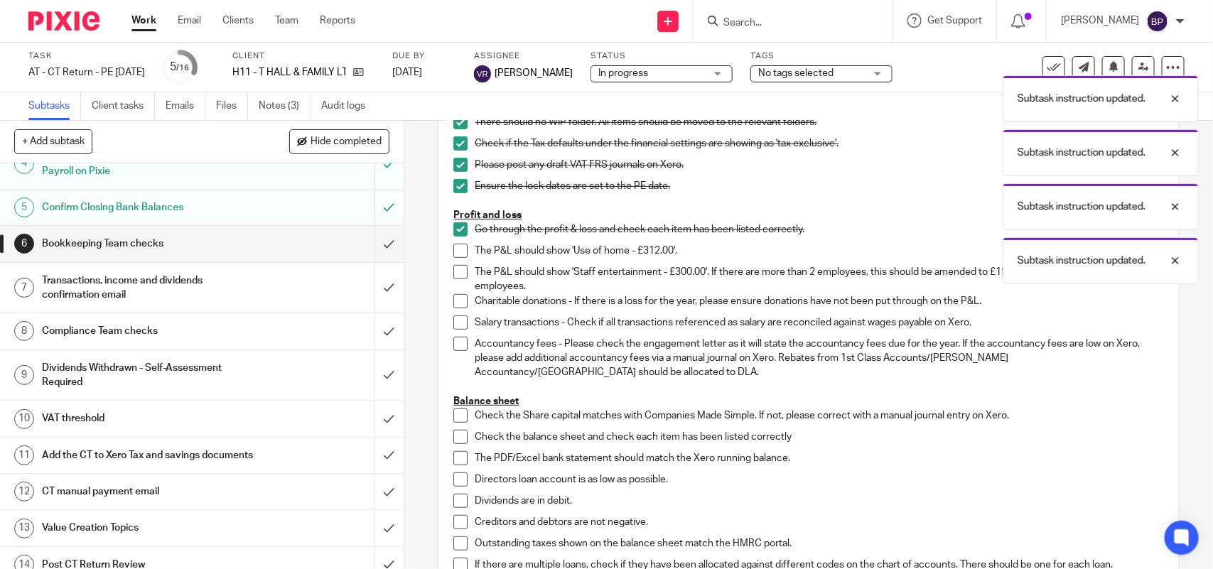
click at [454, 257] on span at bounding box center [461, 251] width 14 height 14
click at [454, 274] on span at bounding box center [461, 272] width 14 height 14
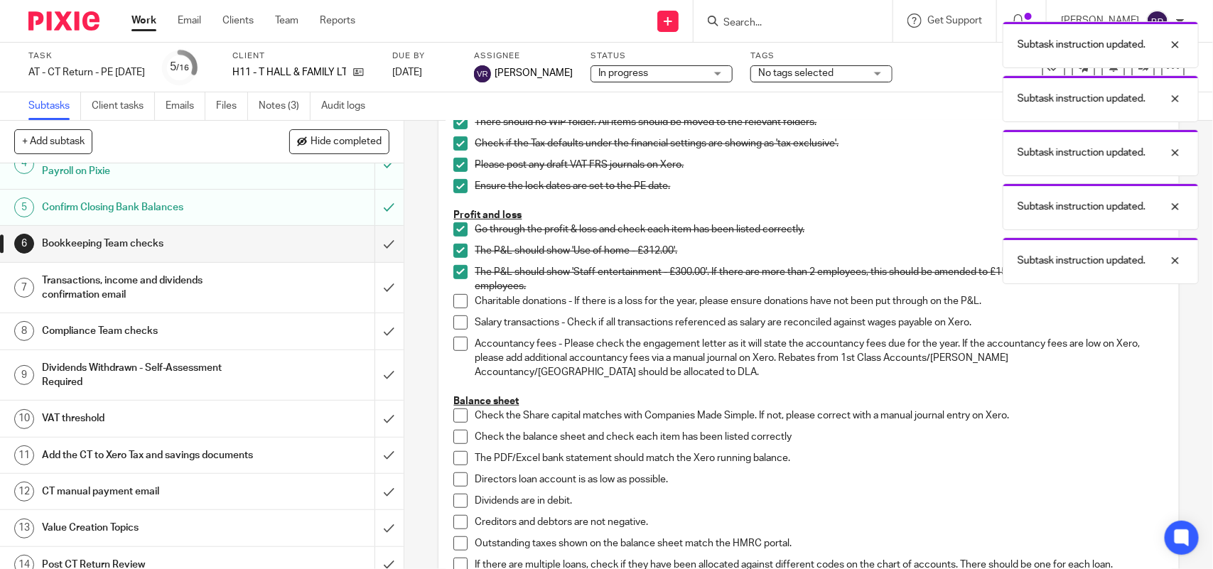
click at [457, 299] on span at bounding box center [461, 301] width 14 height 14
click at [454, 327] on span at bounding box center [461, 323] width 14 height 14
click at [457, 349] on span at bounding box center [461, 344] width 14 height 14
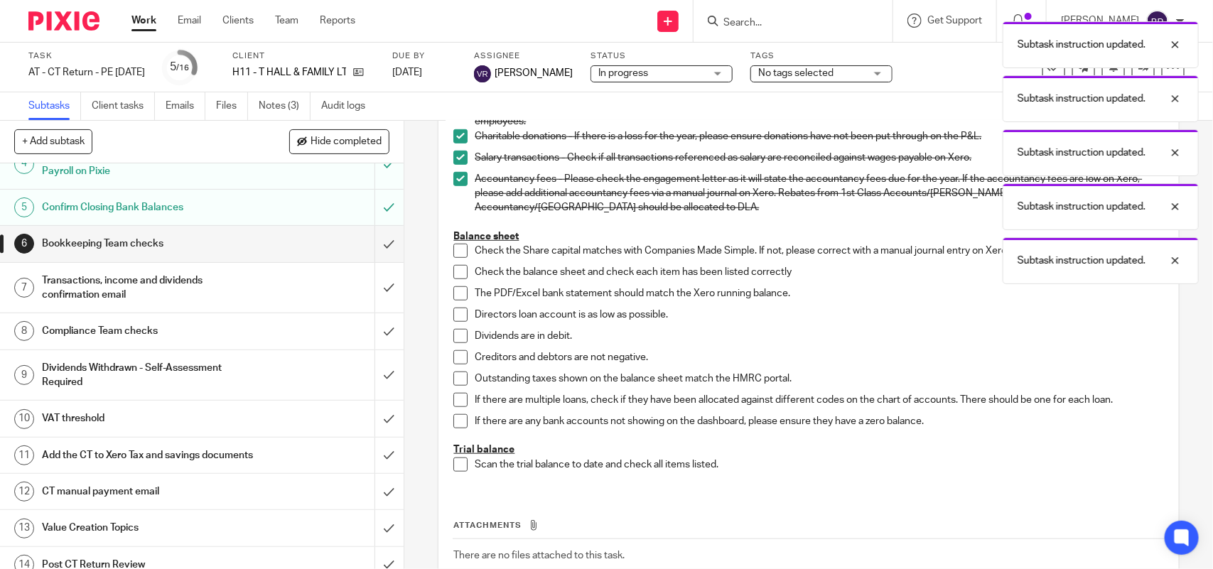
scroll to position [444, 0]
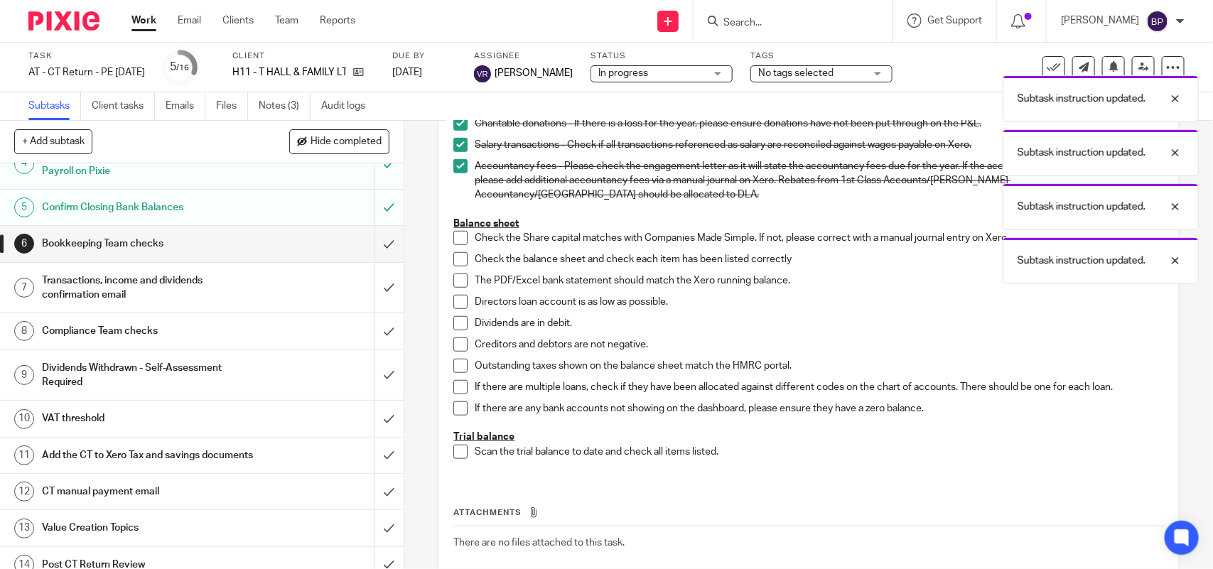
click at [459, 238] on span at bounding box center [461, 238] width 14 height 14
click at [454, 260] on span at bounding box center [461, 259] width 14 height 14
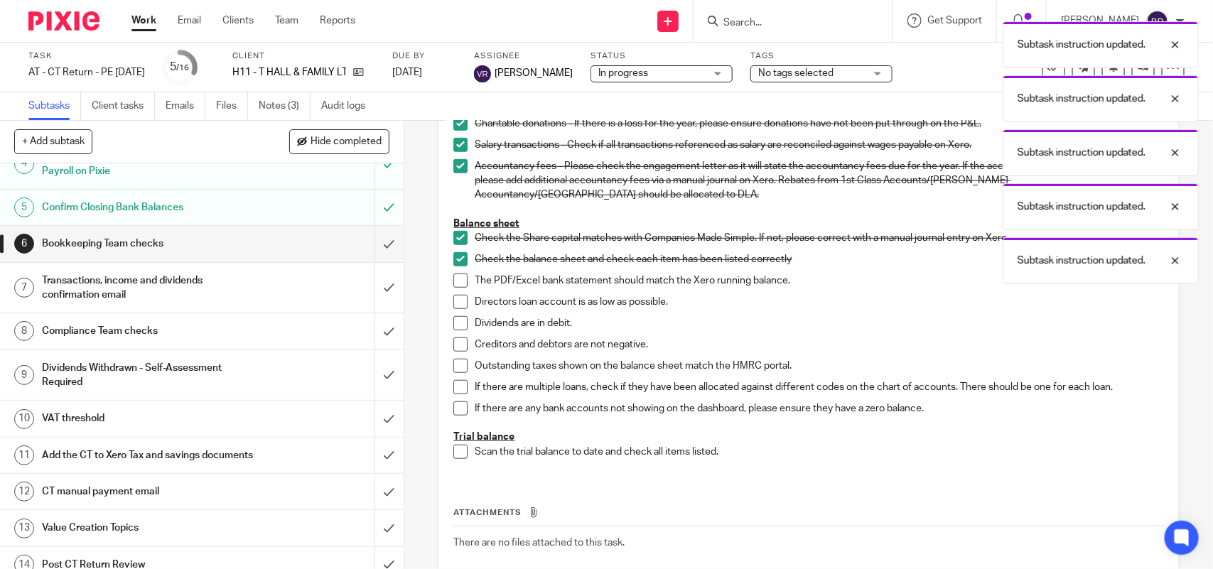
click at [454, 279] on span at bounding box center [461, 281] width 14 height 14
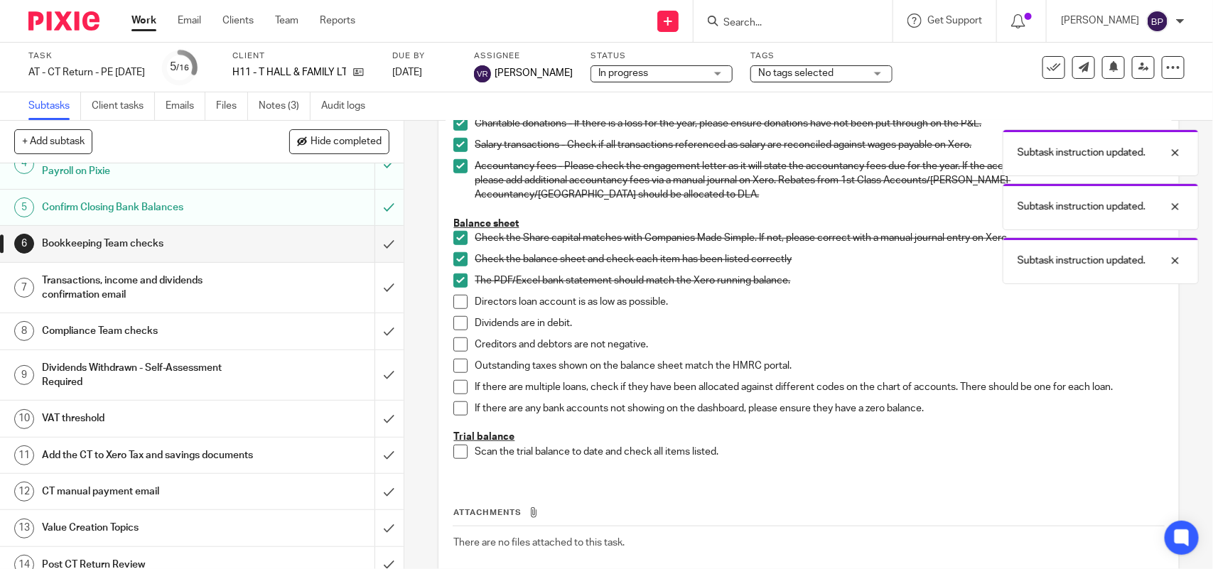
click at [457, 301] on span at bounding box center [461, 302] width 14 height 14
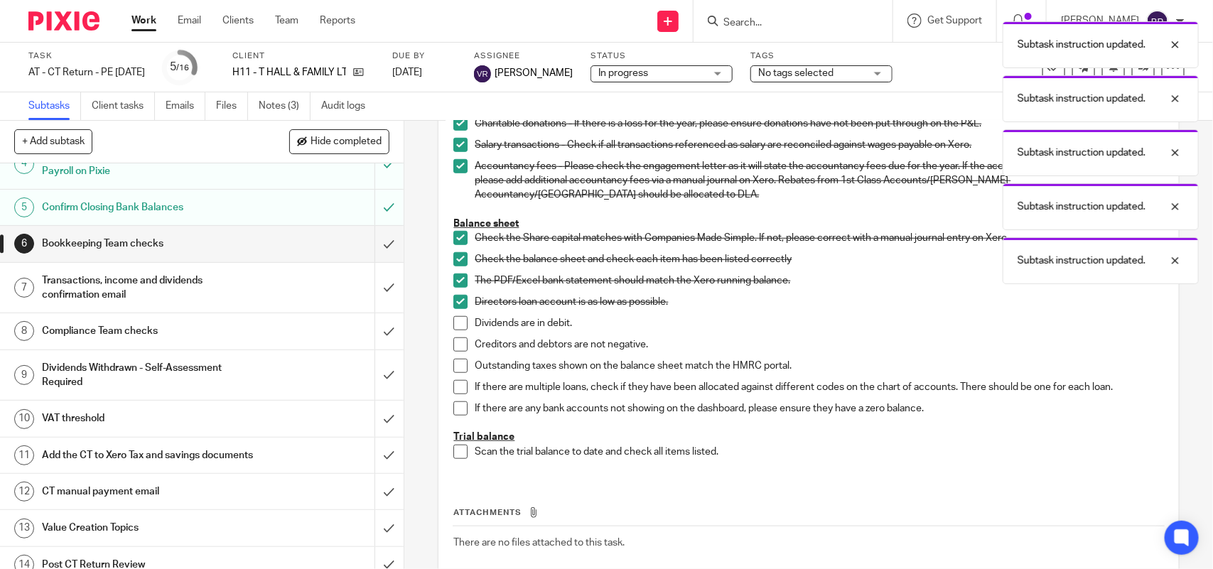
click at [457, 326] on span at bounding box center [461, 323] width 14 height 14
click at [456, 345] on span at bounding box center [461, 345] width 14 height 14
click at [458, 370] on span at bounding box center [461, 366] width 14 height 14
click at [455, 395] on span at bounding box center [461, 387] width 14 height 14
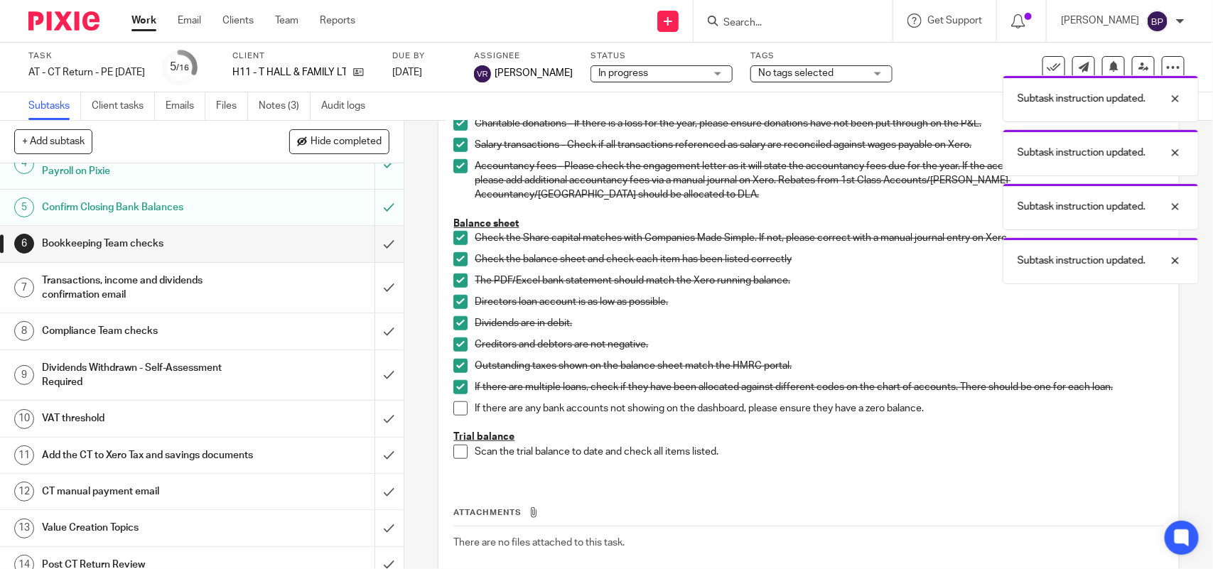
click at [454, 414] on span at bounding box center [461, 409] width 14 height 14
click at [455, 456] on span at bounding box center [461, 452] width 14 height 14
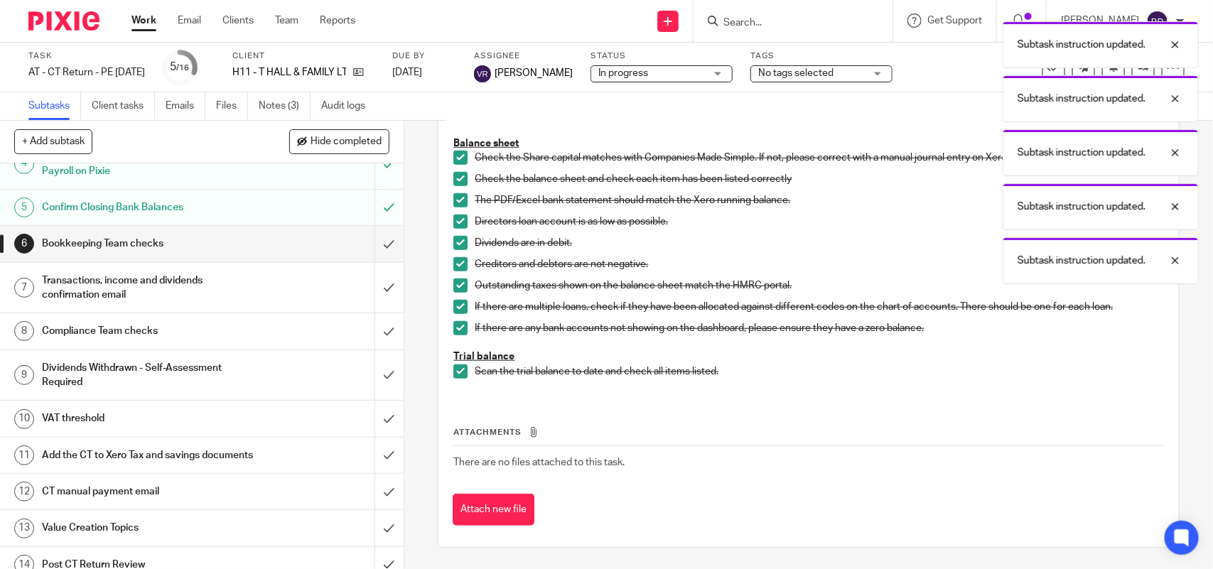
scroll to position [526, 0]
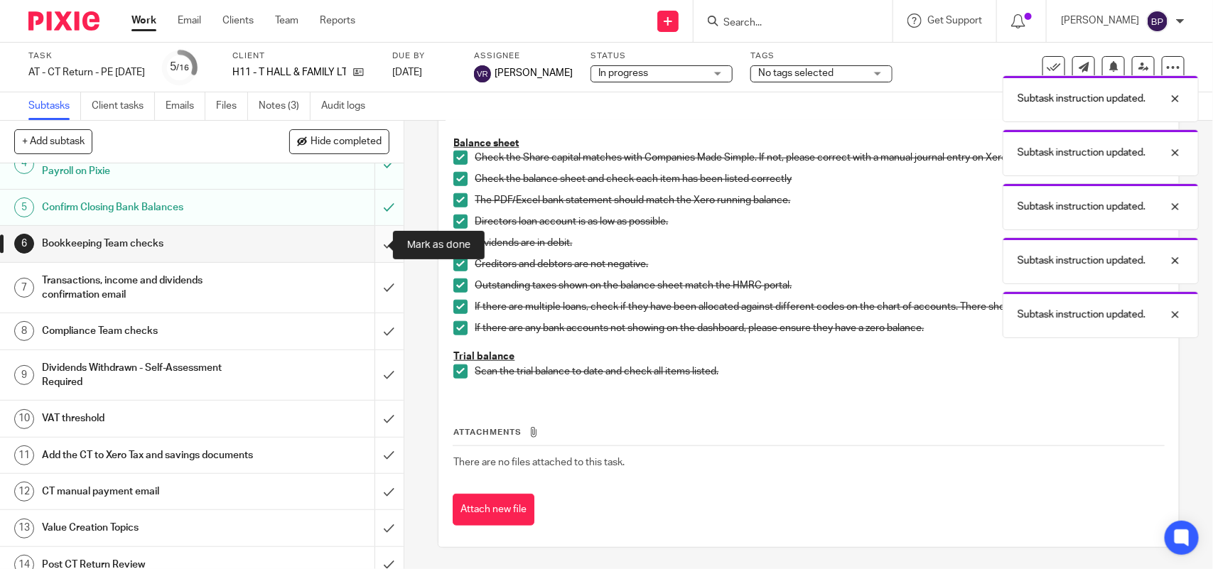
click at [374, 238] on input "submit" at bounding box center [202, 244] width 404 height 36
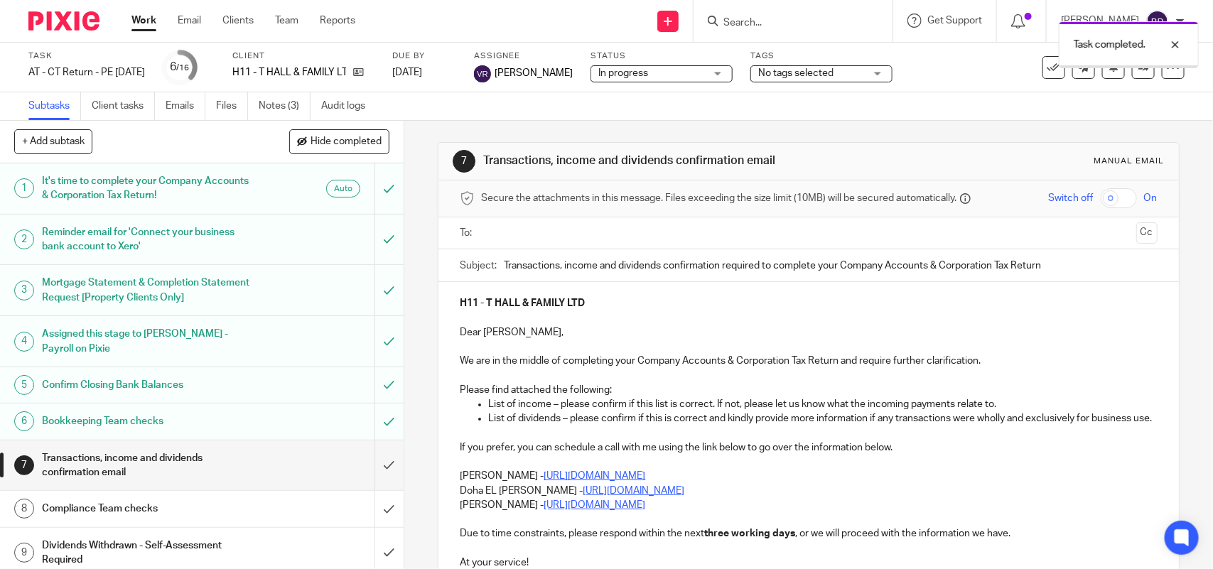
scroll to position [178, 0]
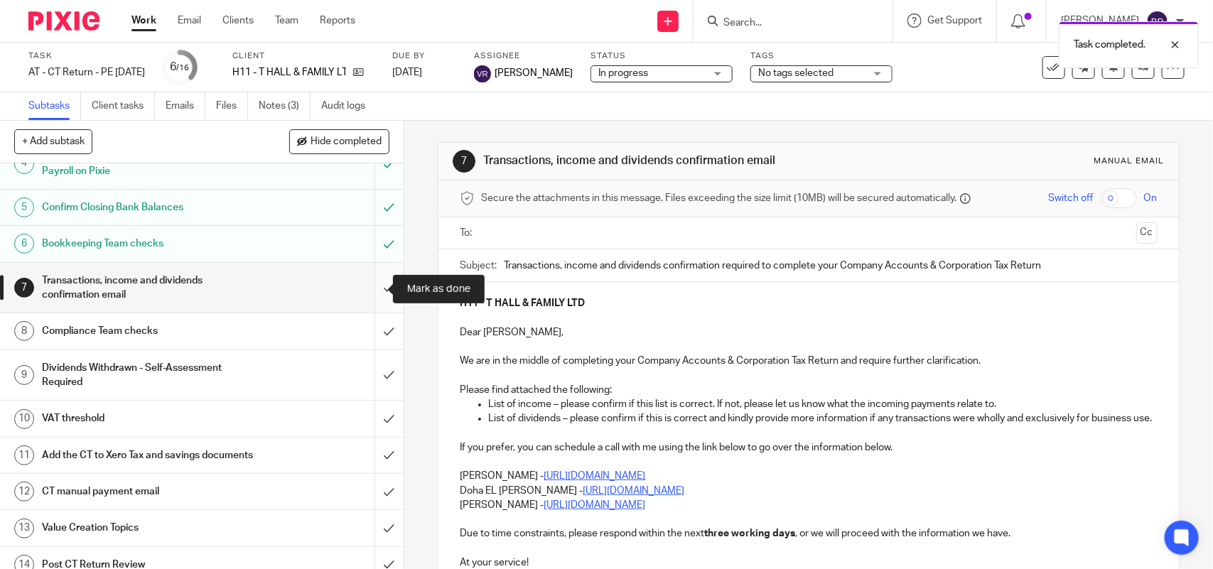
click at [358, 283] on input "submit" at bounding box center [202, 288] width 404 height 50
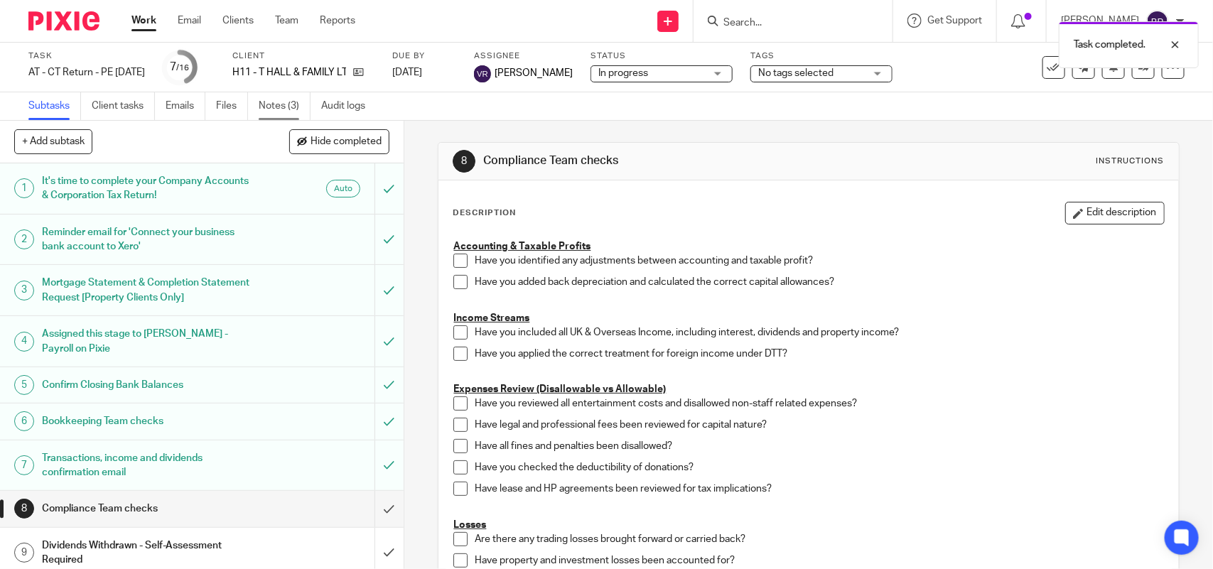
click at [283, 103] on link "Notes (3)" at bounding box center [285, 106] width 52 height 28
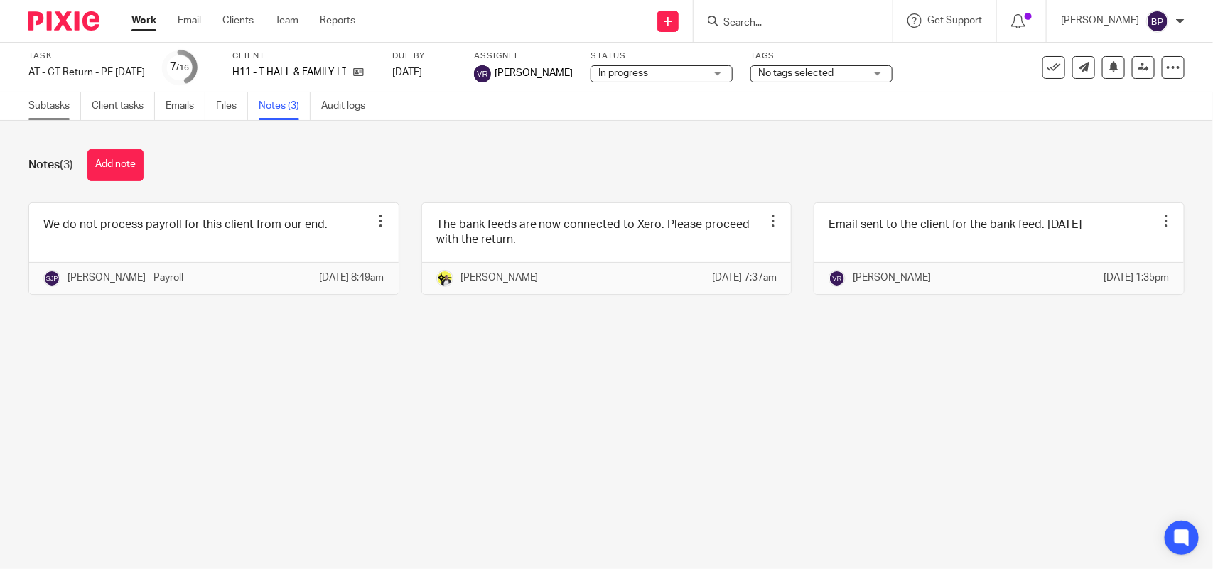
click at [57, 107] on link "Subtasks" at bounding box center [54, 106] width 53 height 28
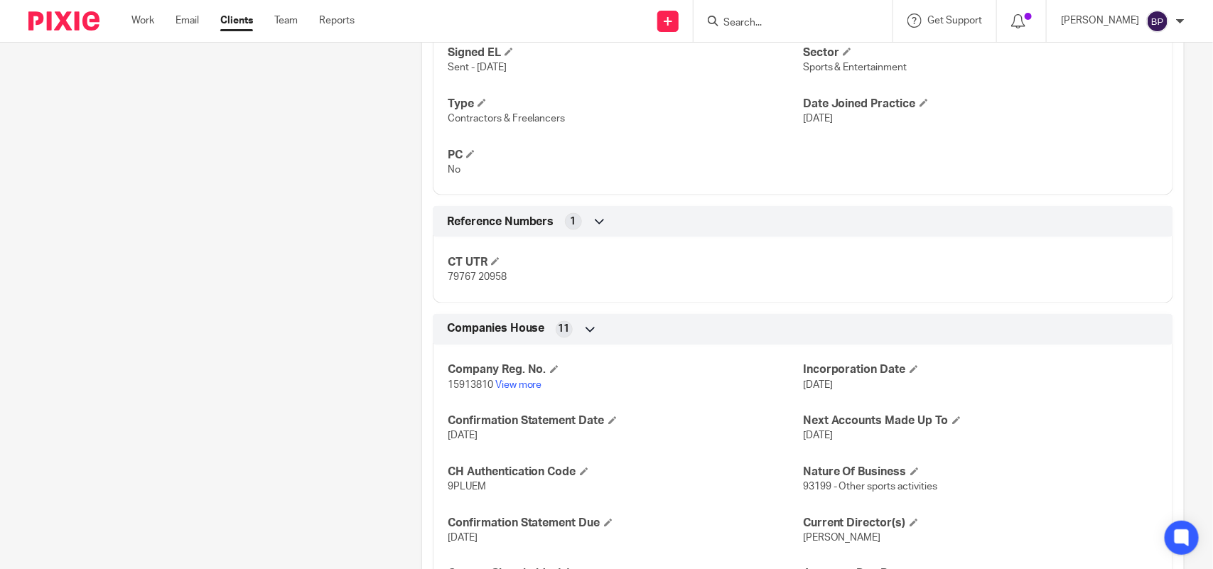
scroll to position [977, 0]
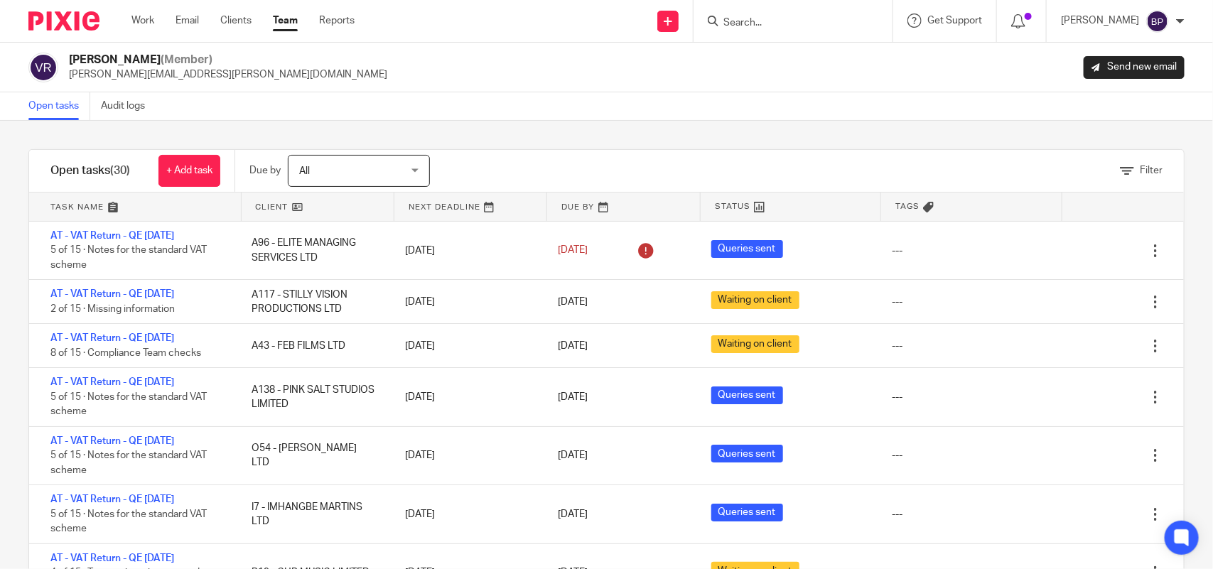
click at [731, 105] on div "Open tasks Audit logs" at bounding box center [606, 106] width 1213 height 28
